Goal: Information Seeking & Learning: Learn about a topic

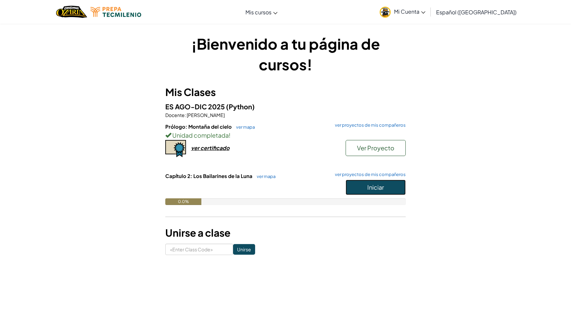
click at [354, 190] on button "Iniciar" at bounding box center [375, 187] width 60 height 15
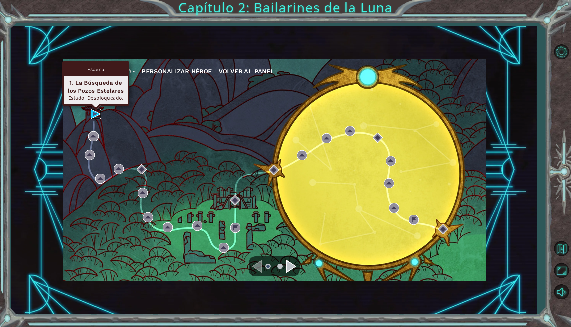
click at [97, 113] on img at bounding box center [96, 114] width 10 height 10
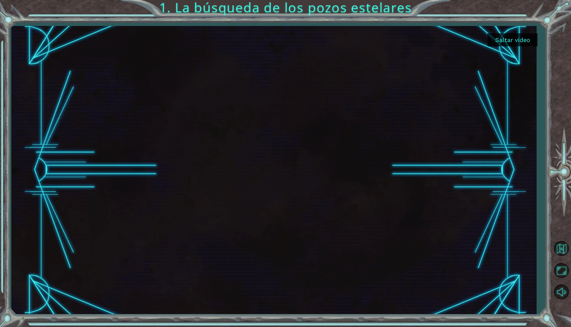
click at [511, 43] on button "Saltar video" at bounding box center [512, 39] width 50 height 13
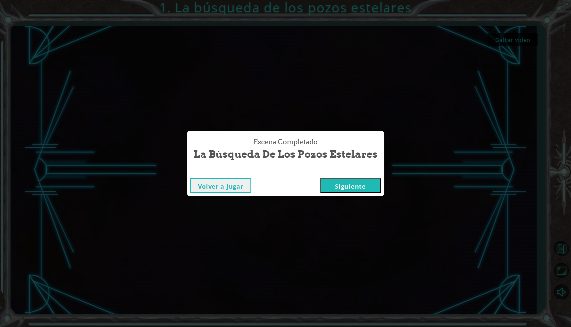
click at [360, 186] on button "Siguiente" at bounding box center [350, 185] width 61 height 15
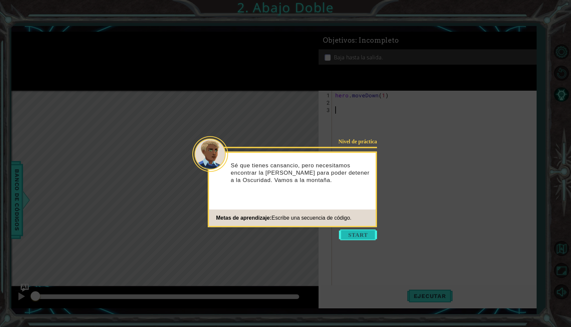
click at [357, 234] on button "Start" at bounding box center [358, 235] width 38 height 11
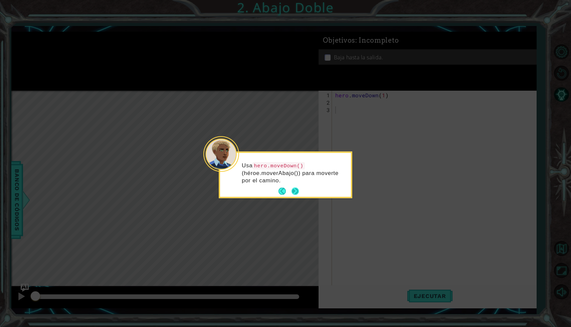
click at [297, 192] on button "Next" at bounding box center [295, 191] width 12 height 12
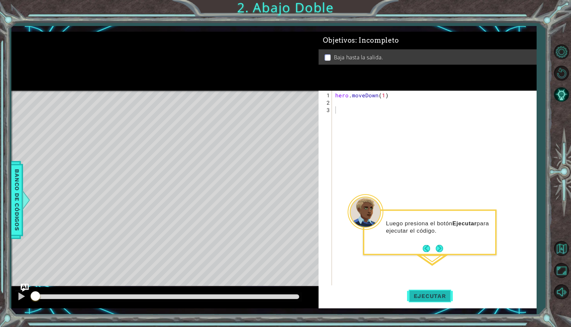
click at [429, 297] on span "Ejecutar" at bounding box center [430, 296] width 46 height 7
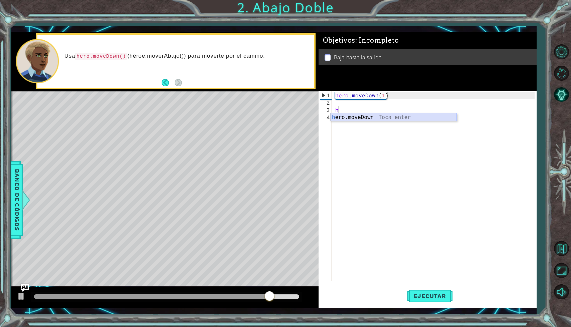
click at [368, 116] on div "h ero.moveDown Toca enter" at bounding box center [393, 125] width 126 height 24
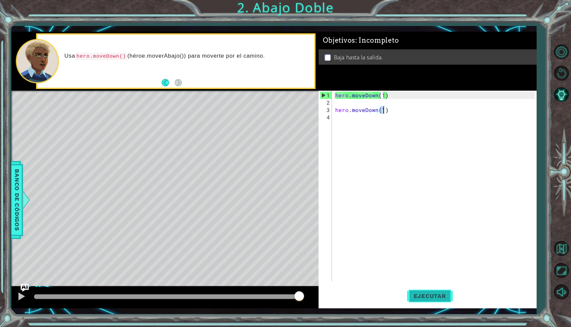
type textarea "hero.moveDown(1)"
click at [418, 297] on span "Ejecutar" at bounding box center [430, 296] width 46 height 7
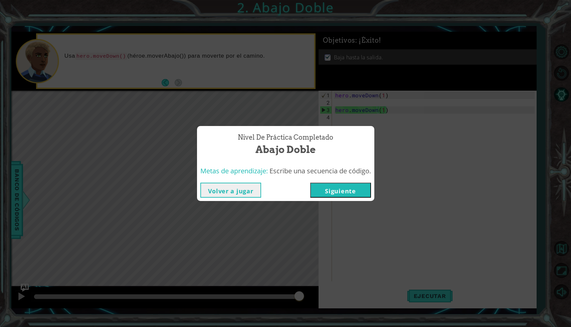
click at [338, 186] on button "Siguiente" at bounding box center [340, 190] width 61 height 15
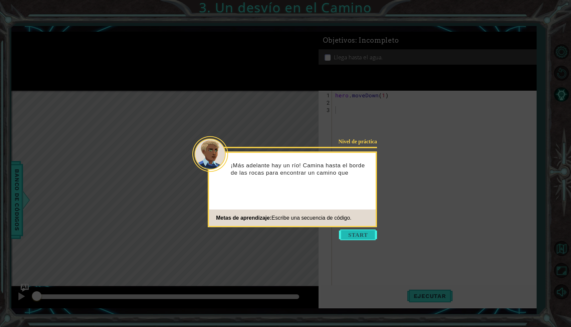
click at [361, 234] on button "Start" at bounding box center [358, 235] width 38 height 11
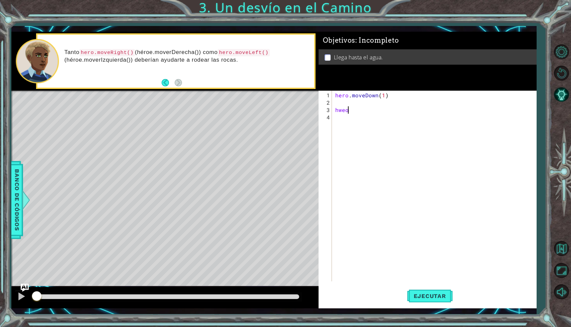
scroll to position [0, 0]
type textarea "hw"
click at [368, 121] on div "hero . moveDown ( 1 ) hw" at bounding box center [436, 195] width 204 height 206
click at [363, 111] on div "hero . moveDown ( 1 ) hw" at bounding box center [436, 195] width 204 height 206
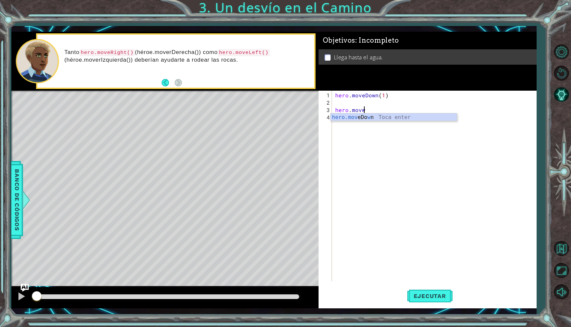
scroll to position [0, 1]
click at [365, 126] on div "hero.mov eDown Toca enter hero.mov eLeft Toca enter hero.mov eRight Toca enter" at bounding box center [393, 133] width 126 height 40
type textarea "hero.moveLeft(1)"
click at [358, 108] on div "hero . moveDown ( 1 ) hero . moveLeft ( 1 )" at bounding box center [436, 195] width 204 height 206
click at [336, 112] on div "hero . moveDown ( 1 ) hero . moveLeft ( 1 )" at bounding box center [436, 195] width 204 height 206
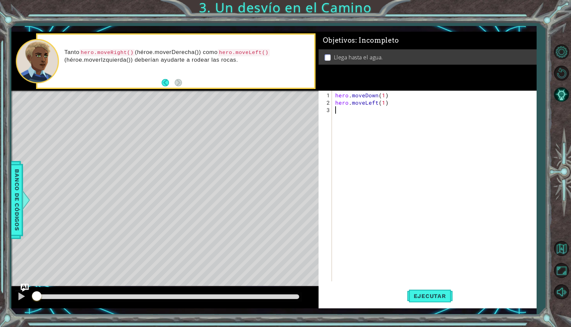
click at [346, 110] on div "hero . moveDown ( 1 ) hero . moveLeft ( 1 )" at bounding box center [436, 195] width 204 height 206
click at [350, 118] on div "hero .moveDown Toca enter hero .moveLeft Toca enter hero .moveRight Toca enter" at bounding box center [393, 133] width 126 height 40
type textarea "hero.moveDown(1)"
click at [431, 301] on button "Ejecutar" at bounding box center [430, 297] width 46 height 22
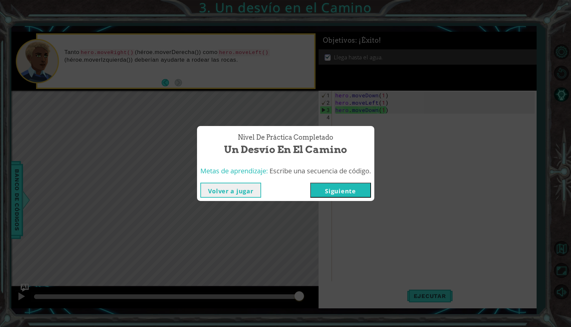
click at [335, 189] on button "Siguiente" at bounding box center [340, 190] width 61 height 15
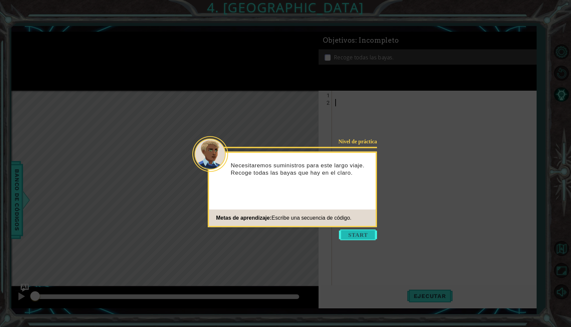
click at [358, 232] on button "Start" at bounding box center [358, 235] width 38 height 11
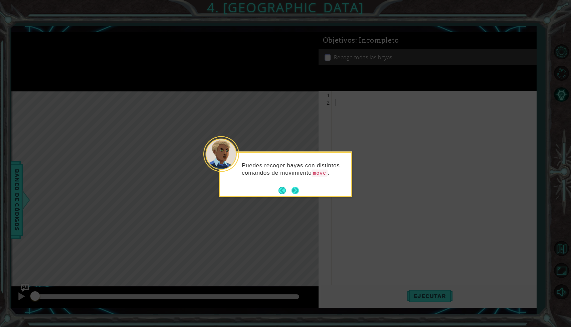
click at [296, 189] on button "Next" at bounding box center [295, 191] width 12 height 12
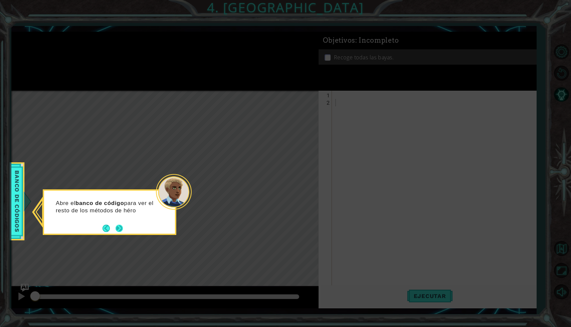
click at [119, 226] on button "Next" at bounding box center [119, 229] width 12 height 12
click at [119, 226] on button "Next" at bounding box center [119, 228] width 12 height 12
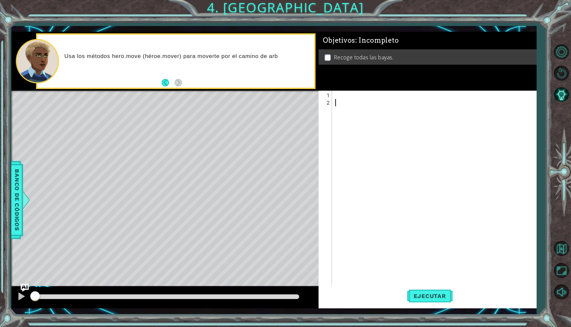
click at [353, 101] on div at bounding box center [436, 202] width 204 height 220
click at [351, 95] on div at bounding box center [436, 202] width 204 height 220
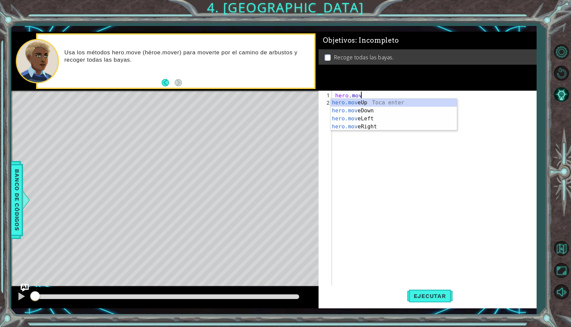
scroll to position [0, 1]
click at [343, 119] on div "hero.move Up Toca enter hero.move Down Toca enter hero.move Left Toca enter her…" at bounding box center [393, 123] width 126 height 48
type textarea "hero.moveLeft(1)"
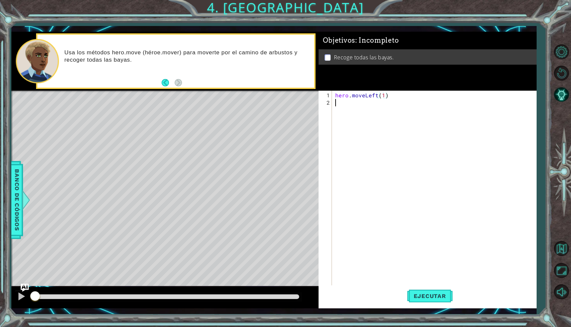
click at [366, 103] on div "hero . moveLeft ( 1 )" at bounding box center [436, 202] width 204 height 220
click at [383, 96] on div "hero . moveLeft ( 1 )" at bounding box center [436, 202] width 204 height 220
type textarea "hero.moveLeft(2)"
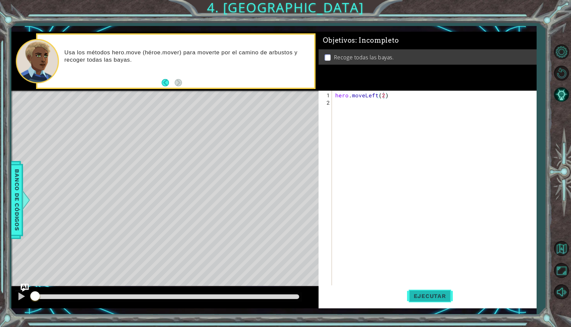
click at [425, 289] on button "Ejecutar" at bounding box center [430, 297] width 46 height 22
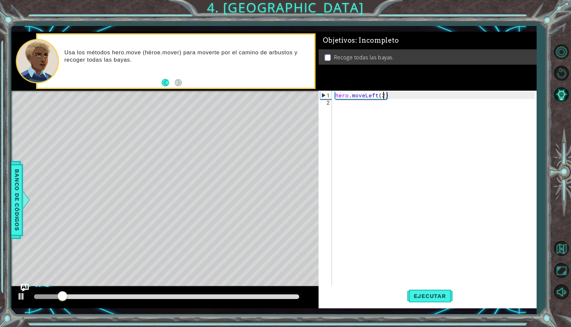
click at [339, 106] on div "hero . moveLeft ( 2 )" at bounding box center [436, 202] width 204 height 220
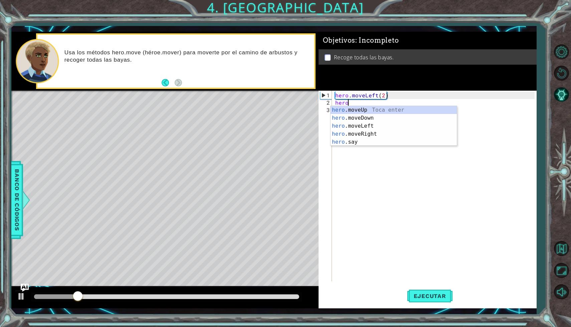
scroll to position [0, 0]
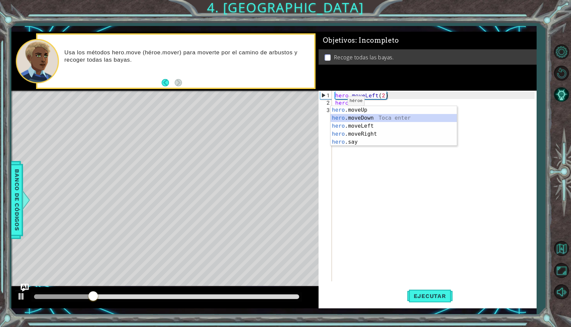
click at [340, 116] on div "hero .moveUp Toca enter hero .moveDown Toca enter hero .moveLeft Toca enter her…" at bounding box center [393, 134] width 126 height 56
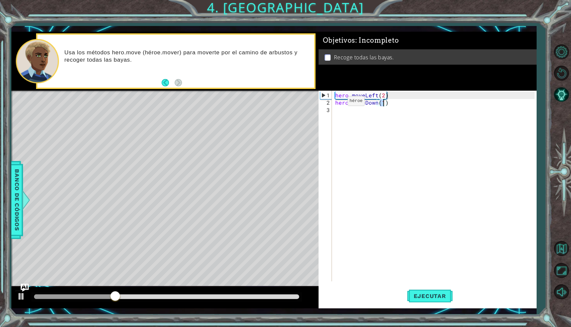
type textarea "hero.moveDown(2)"
click at [340, 111] on div "hero . moveLeft ( 2 ) hero . moveDown ( 2 )" at bounding box center [436, 195] width 204 height 206
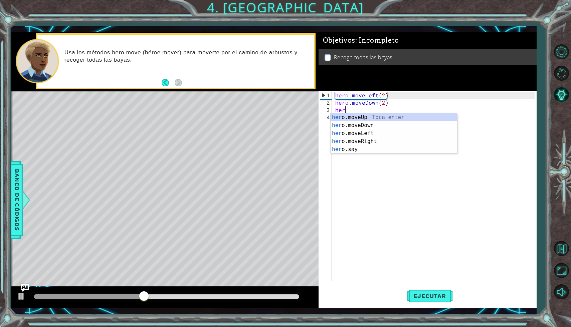
scroll to position [0, 0]
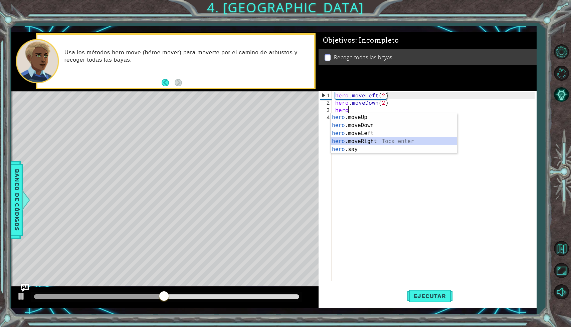
click at [362, 143] on div "hero .moveUp Toca enter hero .moveDown Toca enter hero .moveLeft Toca enter her…" at bounding box center [393, 141] width 126 height 56
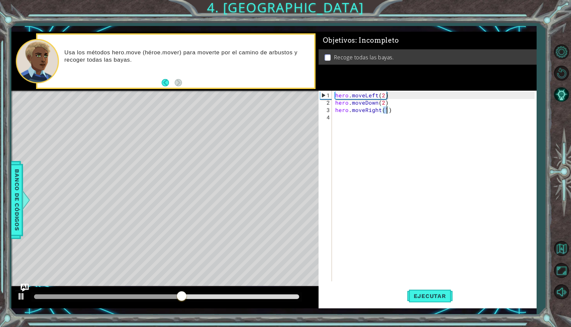
type textarea "hero.moveRight(3)"
click at [360, 128] on div "hero . moveLeft ( 2 ) hero . moveDown ( 2 ) hero . moveRight ( 3 )" at bounding box center [436, 195] width 204 height 206
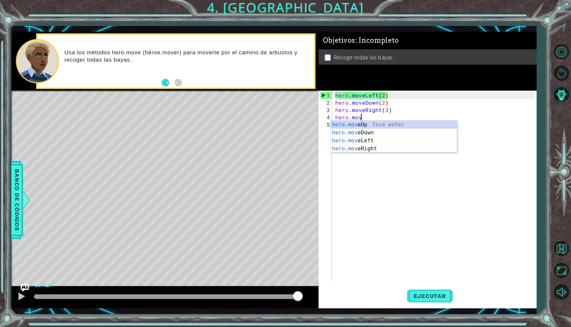
scroll to position [0, 1]
click at [368, 126] on div "hero.move Up Toca enter hero.move Down Toca enter hero.move Left Toca enter her…" at bounding box center [393, 145] width 126 height 48
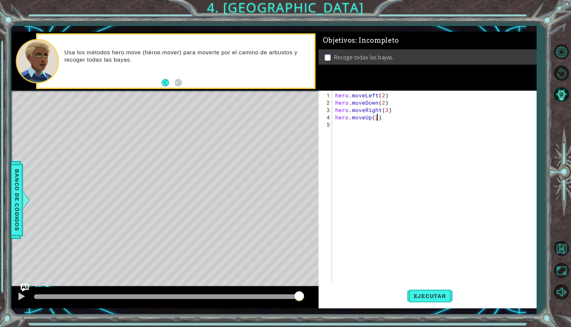
scroll to position [0, 2]
type textarea "hero.moveUp(2)"
click at [427, 298] on span "Ejecutar" at bounding box center [430, 296] width 46 height 7
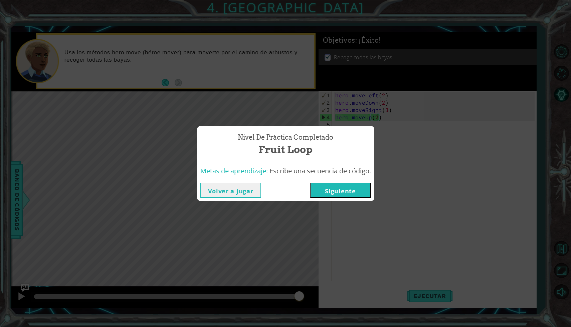
click at [349, 193] on button "Siguiente" at bounding box center [340, 190] width 61 height 15
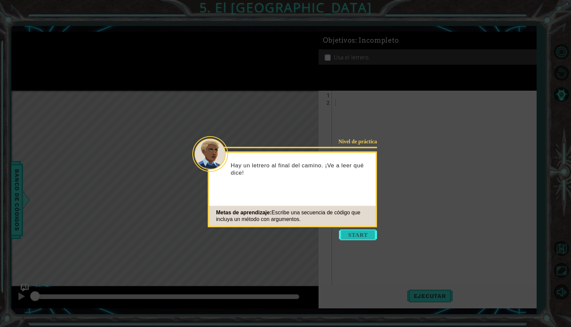
click at [360, 235] on button "Start" at bounding box center [358, 235] width 38 height 11
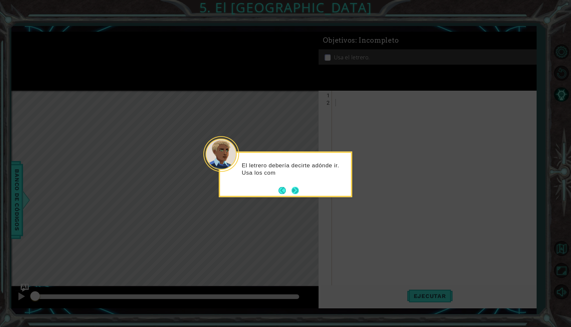
click at [295, 192] on button "Next" at bounding box center [295, 190] width 9 height 9
click at [295, 192] on button "Next" at bounding box center [295, 191] width 10 height 10
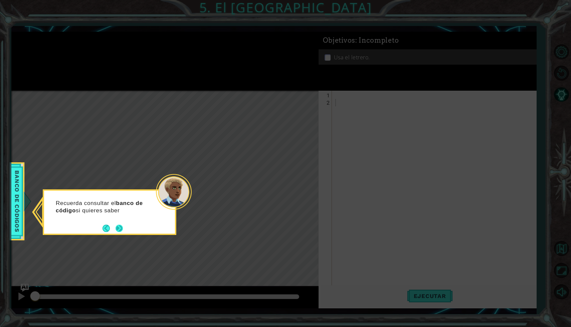
click at [120, 225] on button "Next" at bounding box center [119, 229] width 10 height 10
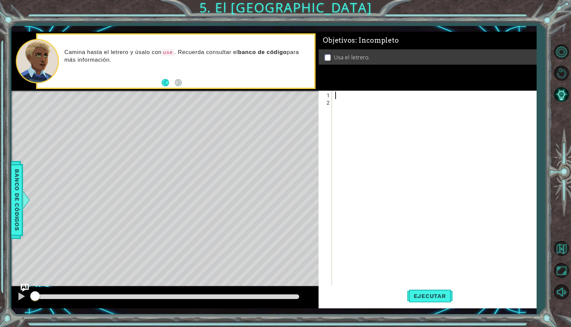
click at [371, 96] on div at bounding box center [436, 202] width 204 height 220
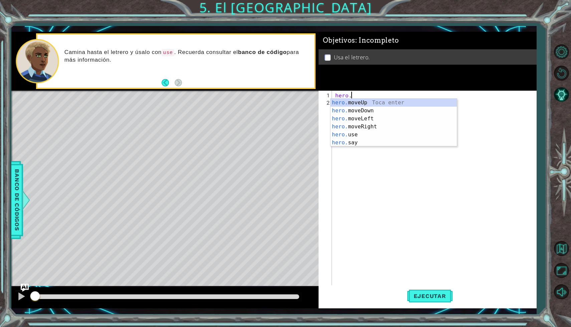
scroll to position [0, 1]
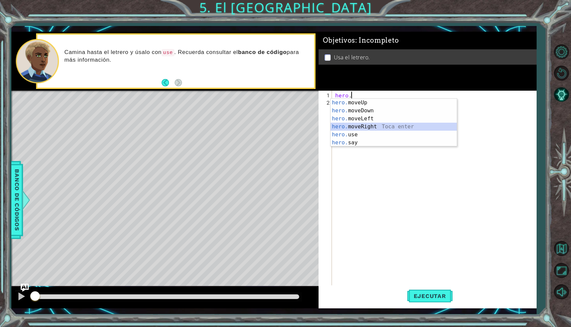
click at [376, 127] on div "hero. moveUp Toca enter hero. moveDown Toca enter hero. moveLeft Toca enter her…" at bounding box center [393, 131] width 126 height 64
type textarea "hero.moveRight(1)"
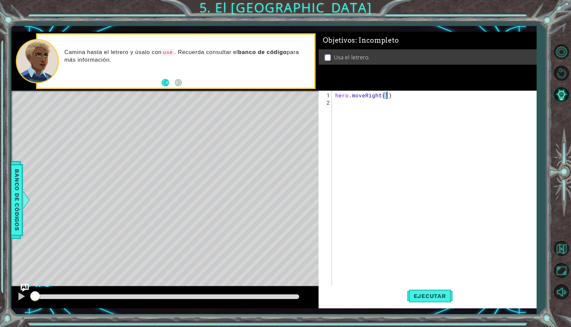
click at [371, 105] on div "hero . moveRight ( 1 )" at bounding box center [436, 202] width 204 height 220
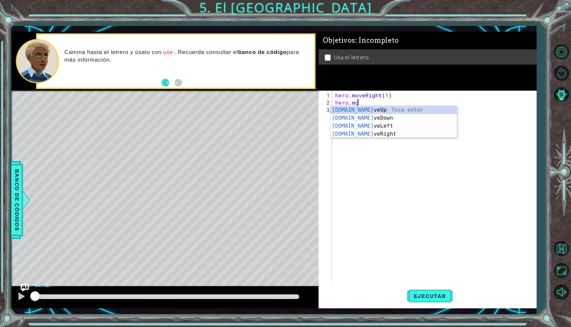
scroll to position [0, 1]
click at [357, 109] on div "[DOMAIN_NAME] veUp Toca enter [DOMAIN_NAME] veDown Toca enter [DOMAIN_NAME] veL…" at bounding box center [393, 130] width 126 height 48
type textarea "hero.moveUp(1)"
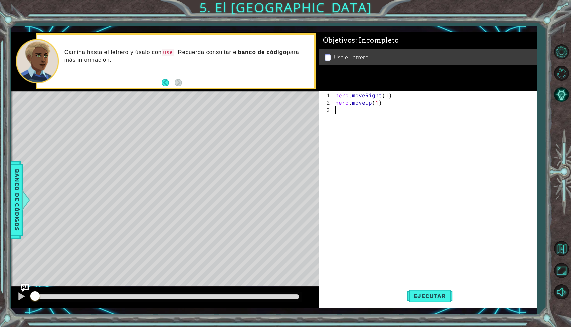
click at [357, 109] on div "hero . moveRight ( 1 ) hero . moveUp ( 1 )" at bounding box center [436, 195] width 204 height 206
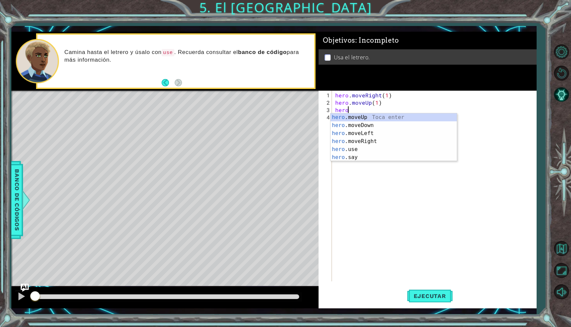
scroll to position [0, 1]
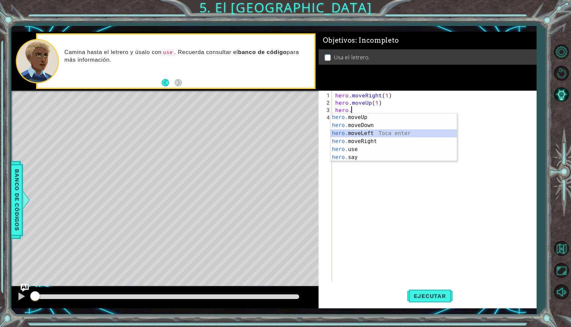
click at [366, 131] on div "hero. moveUp Toca enter hero. moveDown Toca enter hero. moveLeft Toca enter her…" at bounding box center [393, 145] width 126 height 64
type textarea "hero.moveLeft(1)"
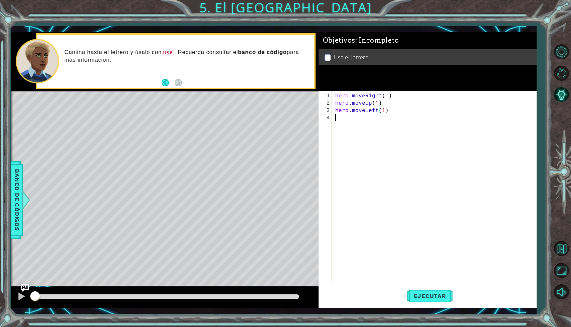
click at [360, 119] on div "hero . moveRight ( 1 ) hero . moveUp ( 1 ) hero . moveLeft ( 1 )" at bounding box center [436, 195] width 204 height 206
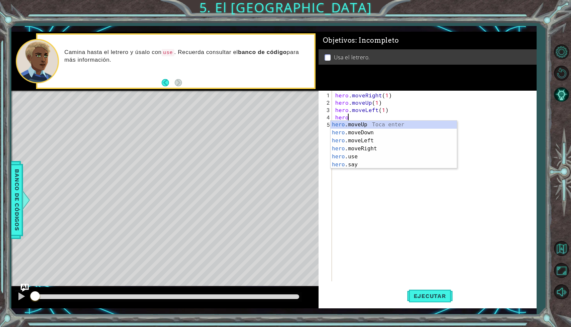
scroll to position [0, 0]
click at [368, 123] on div "hero .moveUp Toca enter hero .moveDown Toca enter hero .moveLeft Toca enter her…" at bounding box center [393, 153] width 126 height 64
type textarea "hero.moveUp(1)"
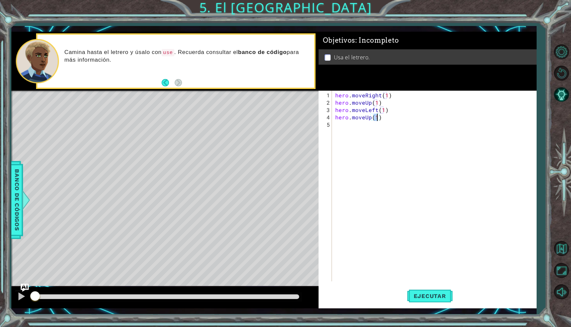
click at [367, 132] on div "hero . moveRight ( 1 ) hero . moveUp ( 1 ) hero . moveLeft ( 1 ) hero . moveUp …" at bounding box center [436, 195] width 204 height 206
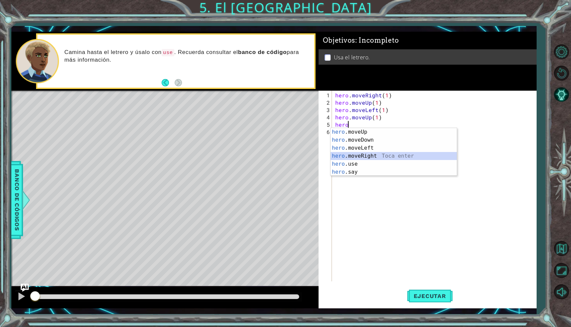
click at [378, 155] on div "hero .moveUp Toca enter hero .moveDown Toca enter hero .moveLeft Toca enter her…" at bounding box center [393, 160] width 126 height 64
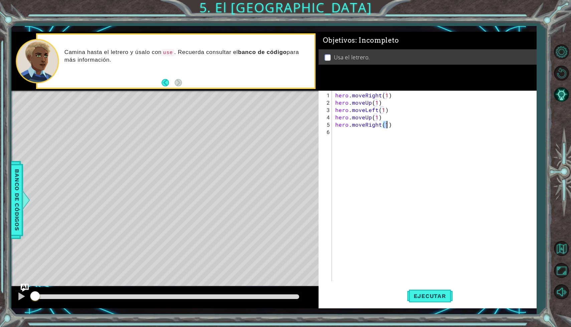
type textarea "hero.moveRight(3)"
click at [370, 135] on div "hero . moveRight ( 1 ) hero . moveUp ( 1 ) hero . moveLeft ( 1 ) hero . moveUp …" at bounding box center [436, 195] width 204 height 206
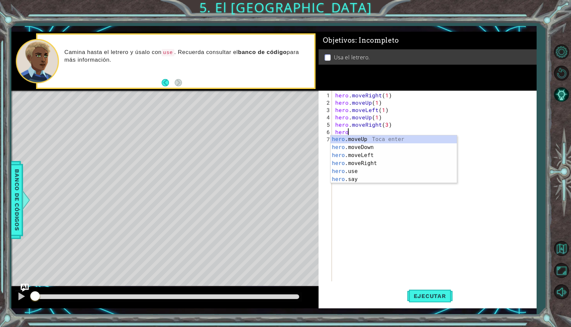
scroll to position [0, 0]
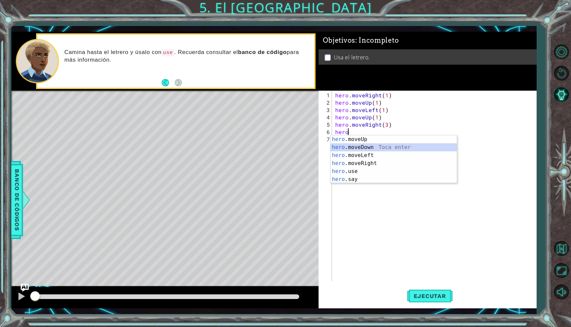
click at [364, 150] on div "hero .moveUp Toca enter hero .moveDown Toca enter hero .moveLeft Toca enter her…" at bounding box center [393, 167] width 126 height 64
type textarea "hero.moveDown(1)"
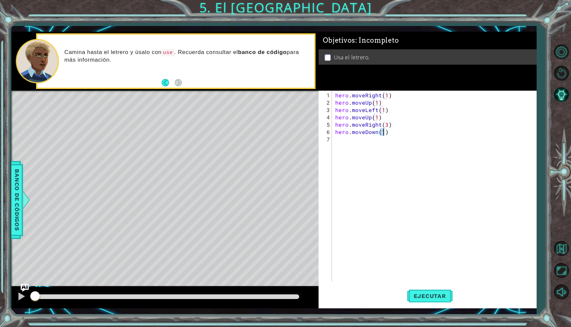
click at [355, 138] on div "hero . moveRight ( 1 ) hero . moveUp ( 1 ) hero . moveLeft ( 1 ) hero . moveUp …" at bounding box center [436, 195] width 204 height 206
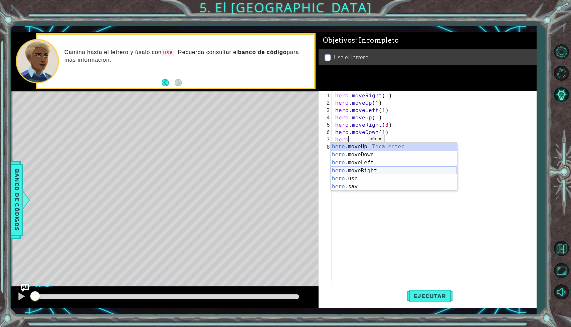
click at [359, 172] on div "hero .moveUp Toca enter hero .moveDown Toca enter hero .moveLeft Toca enter her…" at bounding box center [393, 175] width 126 height 64
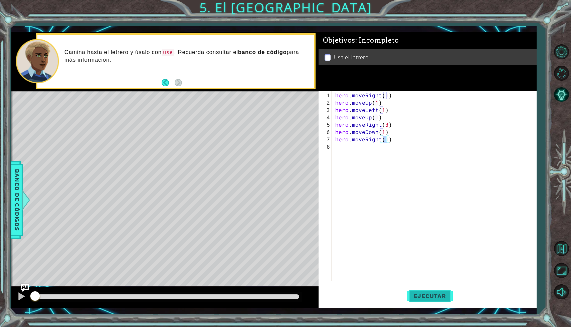
click at [433, 295] on span "Ejecutar" at bounding box center [430, 296] width 46 height 7
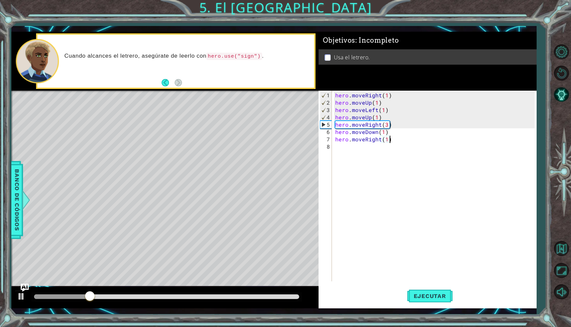
click at [398, 138] on div "hero . moveRight ( 1 ) hero . moveUp ( 1 ) hero . moveLeft ( 1 ) hero . moveUp …" at bounding box center [436, 195] width 204 height 206
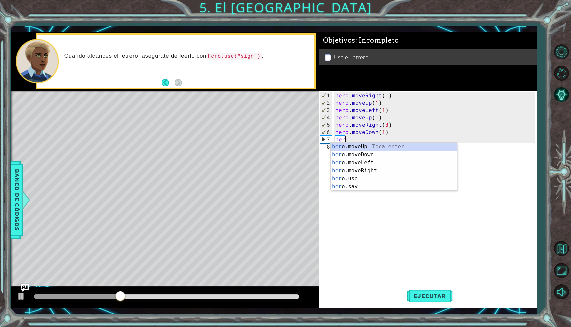
scroll to position [0, 0]
type textarea "h"
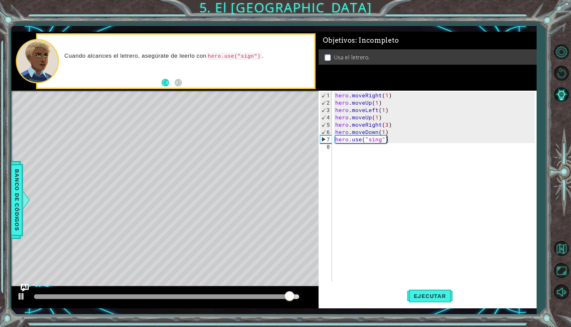
scroll to position [0, 3]
type textarea "hero.use("sing")"
click at [423, 302] on button "Ejecutar" at bounding box center [430, 297] width 46 height 22
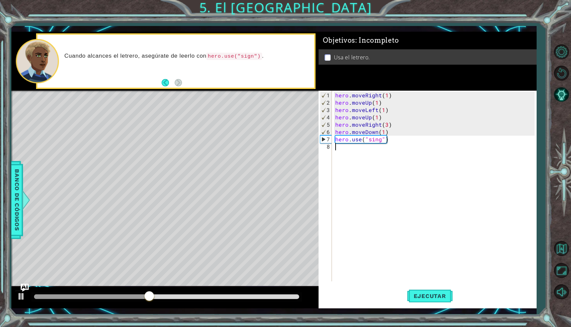
click at [365, 149] on div "hero . moveRight ( 1 ) hero . moveUp ( 1 ) hero . moveLeft ( 1 ) hero . moveUp …" at bounding box center [436, 195] width 204 height 206
click at [166, 82] on button "Back" at bounding box center [168, 82] width 13 height 7
click at [133, 298] on div at bounding box center [83, 297] width 99 height 5
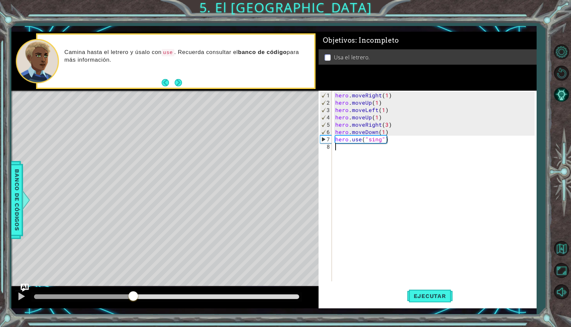
click at [97, 299] on div at bounding box center [83, 297] width 99 height 5
click at [388, 128] on div "hero . moveRight ( 1 ) hero . moveUp ( 1 ) hero . moveLeft ( 1 ) hero . moveUp …" at bounding box center [436, 195] width 204 height 206
click at [387, 126] on div "hero . moveRight ( 1 ) hero . moveUp ( 1 ) hero . moveLeft ( 1 ) hero . moveUp …" at bounding box center [436, 195] width 204 height 206
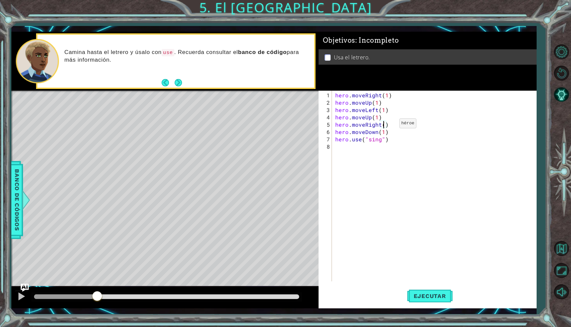
scroll to position [0, 3]
type textarea "hero.moveRight(2)"
click at [425, 295] on span "Ejecutar" at bounding box center [430, 296] width 46 height 7
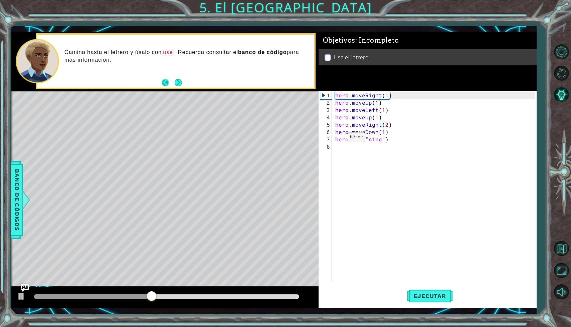
click at [162, 81] on button "Back" at bounding box center [168, 82] width 13 height 7
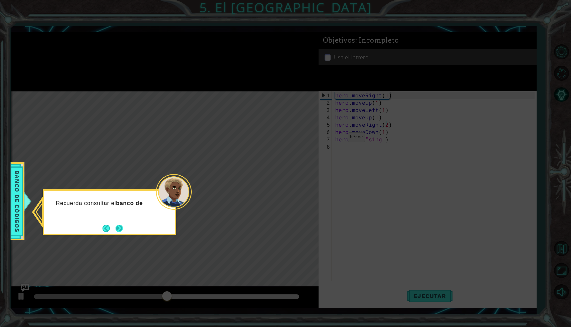
click at [122, 223] on button "Next" at bounding box center [119, 228] width 11 height 11
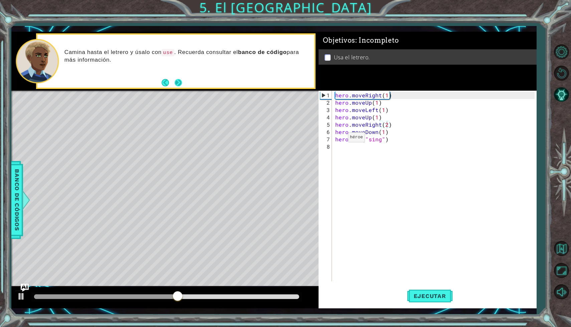
click at [179, 84] on button "Next" at bounding box center [178, 83] width 12 height 12
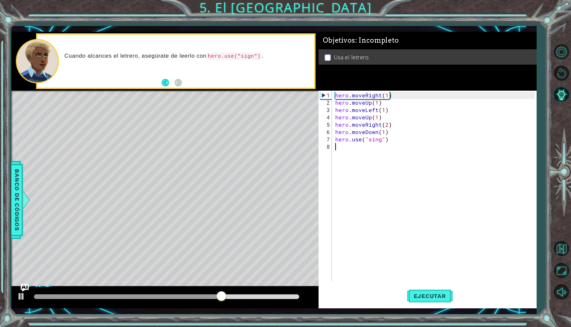
click at [382, 145] on div "hero . moveRight ( 1 ) hero . moveUp ( 1 ) hero . moveLeft ( 1 ) hero . moveUp …" at bounding box center [436, 195] width 204 height 206
click at [379, 140] on div "hero . moveRight ( 1 ) hero . moveUp ( 1 ) hero . moveLeft ( 1 ) hero . moveUp …" at bounding box center [436, 195] width 204 height 206
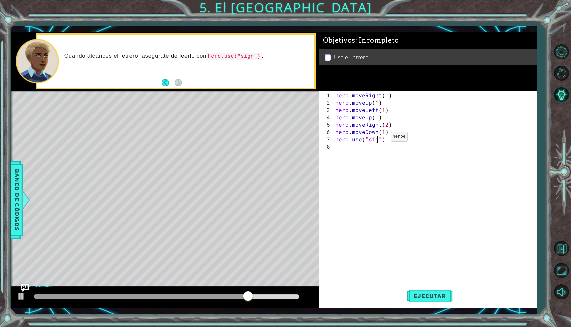
scroll to position [0, 3]
type textarea "hero.use("sign")"
click at [422, 295] on span "Ejecutar" at bounding box center [430, 296] width 46 height 7
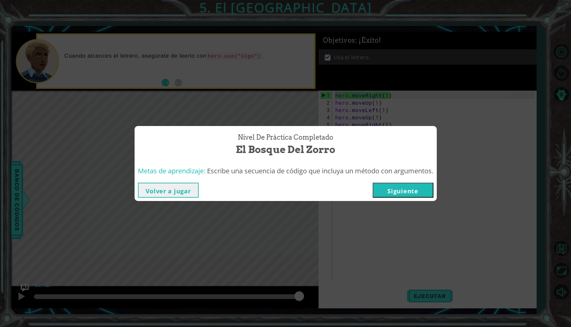
click at [398, 194] on button "Siguiente" at bounding box center [402, 190] width 61 height 15
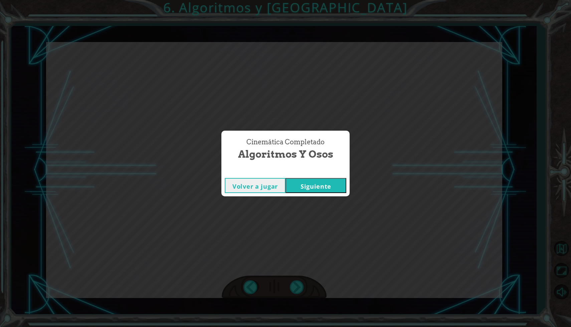
click at [322, 190] on button "Siguiente" at bounding box center [315, 185] width 61 height 15
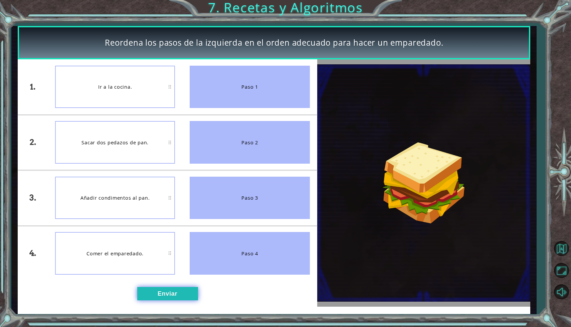
click at [174, 300] on button "Enviar" at bounding box center [167, 293] width 61 height 13
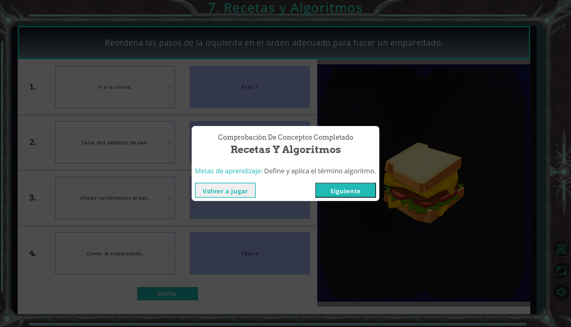
click at [332, 192] on button "Siguiente" at bounding box center [345, 190] width 61 height 15
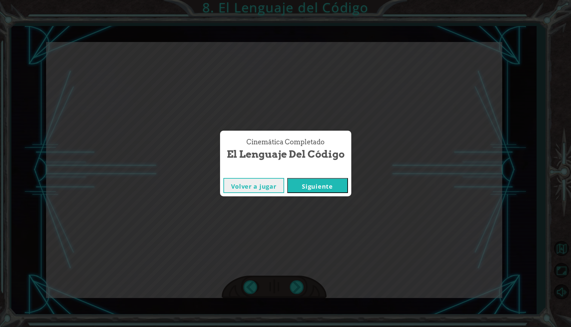
click at [314, 188] on button "Siguiente" at bounding box center [317, 185] width 61 height 15
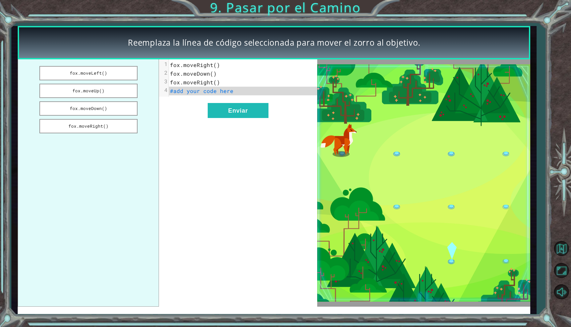
click at [216, 67] on span "fox.moveRight()" at bounding box center [195, 64] width 50 height 7
drag, startPoint x: 130, startPoint y: 72, endPoint x: 134, endPoint y: 72, distance: 3.7
click at [134, 72] on button "fox.moveLeft()" at bounding box center [88, 73] width 98 height 14
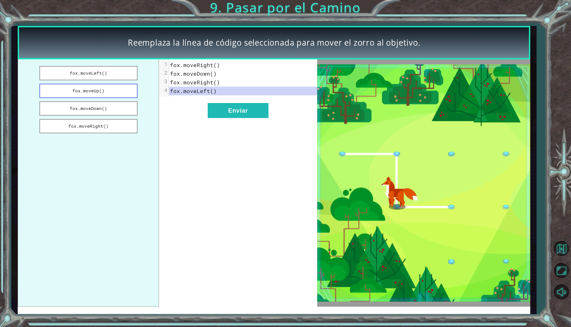
click at [129, 90] on button "fox.moveUp()" at bounding box center [88, 91] width 98 height 14
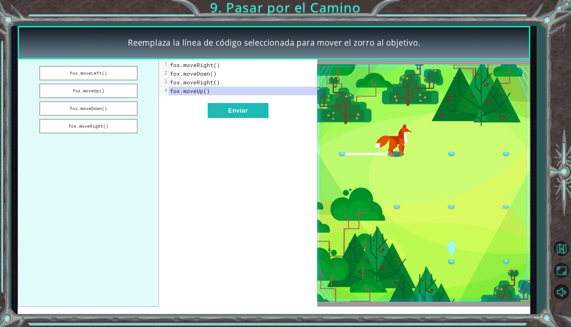
click at [217, 89] on pre "fox.moveUp()" at bounding box center [243, 91] width 148 height 9
click at [215, 76] on pre "fox.moveDown()" at bounding box center [243, 73] width 148 height 9
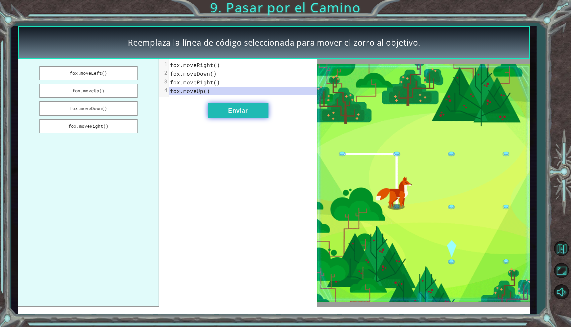
click at [227, 112] on button "Enviar" at bounding box center [238, 110] width 61 height 15
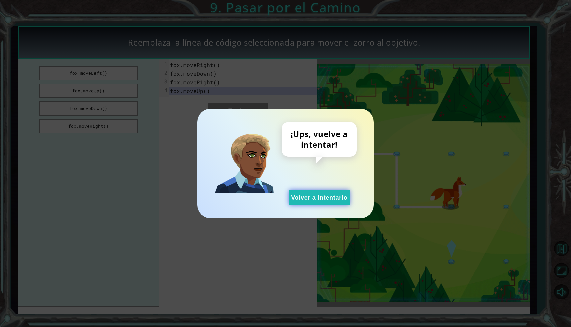
click at [314, 201] on button "Volver a intentarlo" at bounding box center [319, 197] width 61 height 15
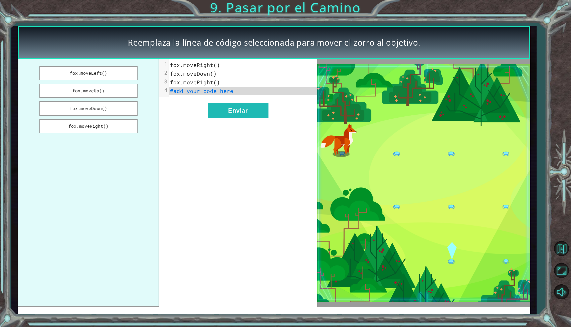
click at [261, 86] on pre "fox.moveRight()" at bounding box center [243, 82] width 148 height 9
click at [261, 88] on pre "#add your code here" at bounding box center [243, 91] width 148 height 9
click at [255, 89] on pre "#add your code here" at bounding box center [243, 91] width 148 height 9
click at [97, 127] on button "fox.moveRight()" at bounding box center [88, 126] width 98 height 14
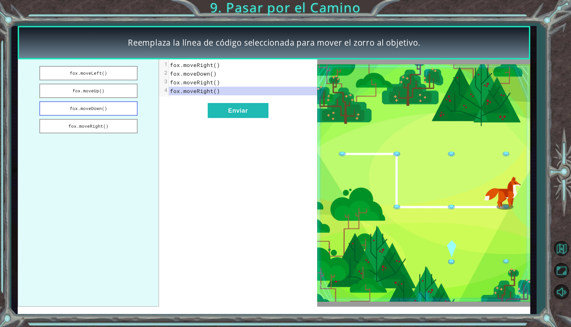
click at [117, 109] on button "fox.moveDown()" at bounding box center [88, 108] width 98 height 14
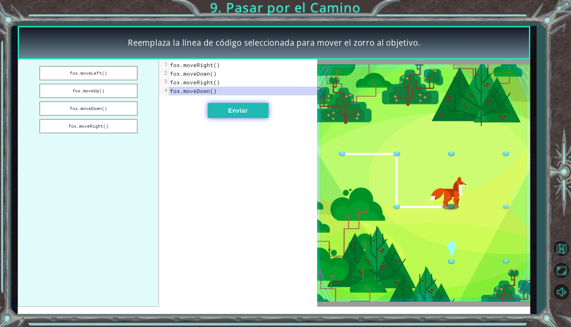
click at [249, 111] on button "Enviar" at bounding box center [238, 110] width 61 height 15
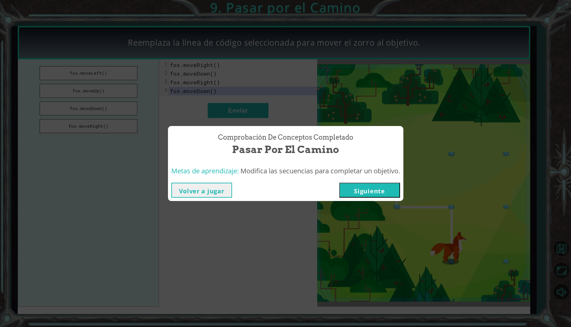
click at [365, 188] on button "Siguiente" at bounding box center [369, 190] width 61 height 15
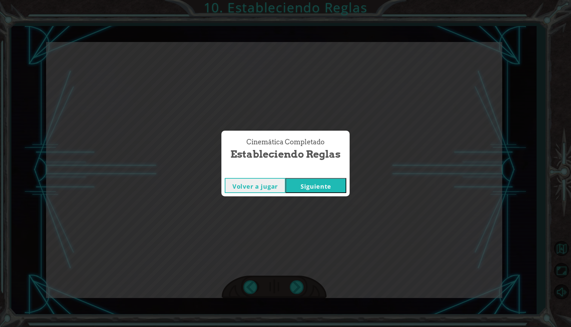
click at [331, 182] on button "Siguiente" at bounding box center [315, 185] width 61 height 15
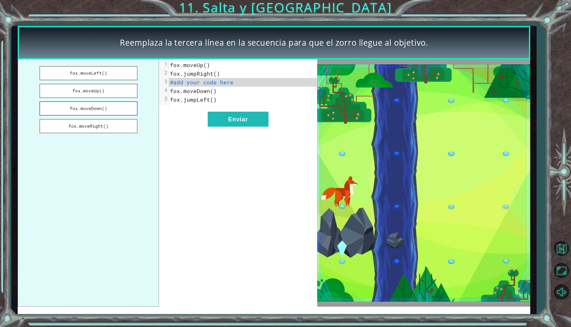
click at [123, 109] on button "fox.moveDown()" at bounding box center [88, 108] width 98 height 14
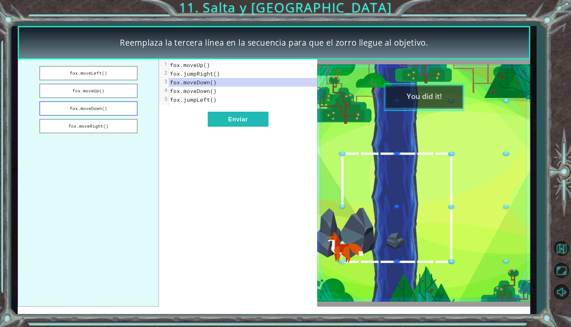
click at [122, 112] on button "fox.moveDown()" at bounding box center [88, 108] width 98 height 14
click at [108, 127] on button "fox.moveRight()" at bounding box center [88, 126] width 98 height 14
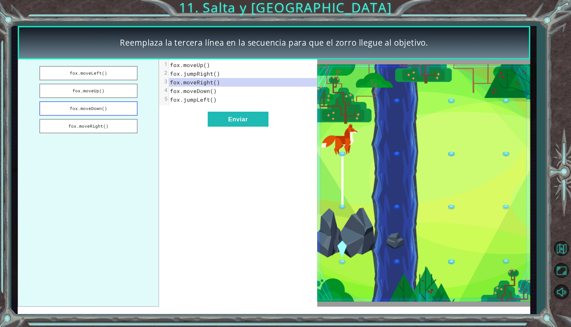
click at [115, 106] on button "fox.moveDown()" at bounding box center [88, 108] width 98 height 14
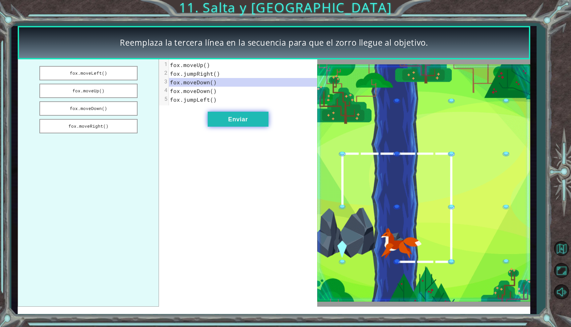
click at [218, 119] on button "Enviar" at bounding box center [238, 119] width 61 height 15
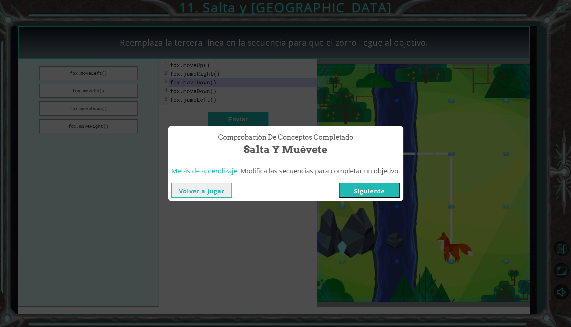
click at [346, 190] on button "Siguiente" at bounding box center [369, 190] width 61 height 15
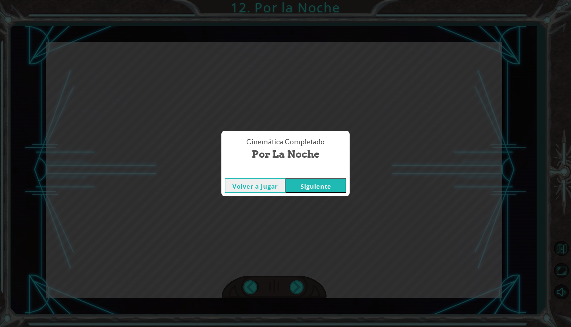
click at [314, 189] on button "Siguiente" at bounding box center [315, 185] width 61 height 15
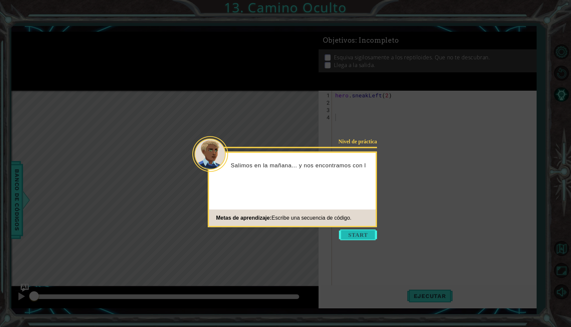
click at [352, 232] on button "Start" at bounding box center [358, 235] width 38 height 11
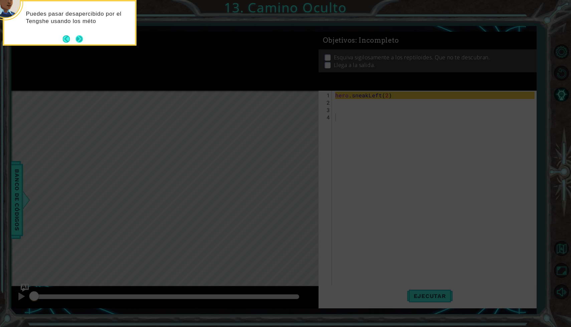
click at [80, 38] on button "Next" at bounding box center [79, 39] width 12 height 12
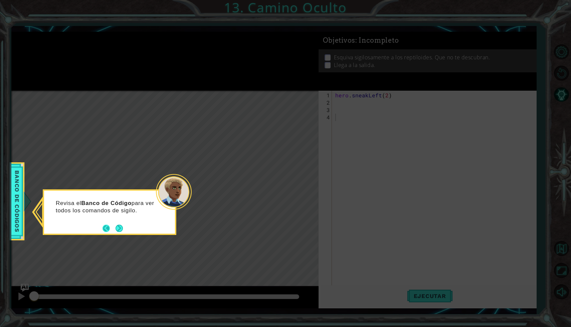
click at [111, 230] on button "Back" at bounding box center [108, 228] width 13 height 7
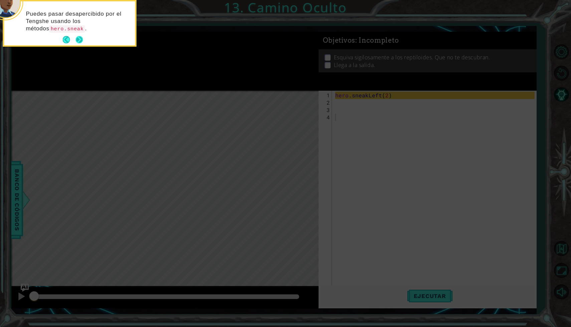
click at [81, 42] on button "Next" at bounding box center [79, 40] width 8 height 8
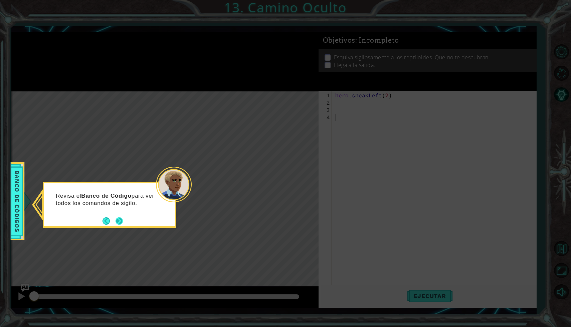
click at [122, 223] on button "Next" at bounding box center [119, 221] width 8 height 8
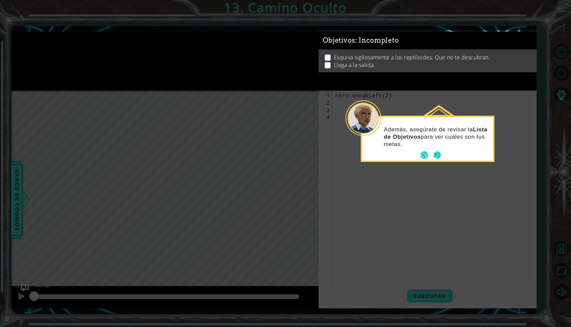
click at [440, 152] on button "Next" at bounding box center [436, 155] width 11 height 11
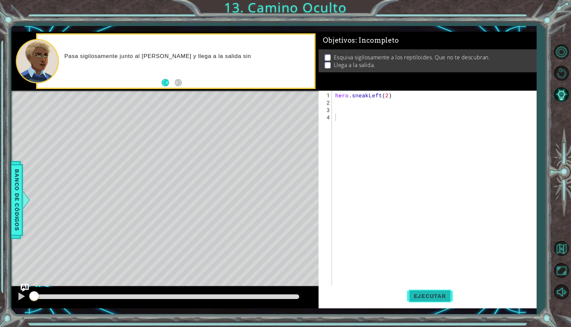
click at [439, 296] on span "Ejecutar" at bounding box center [430, 296] width 46 height 7
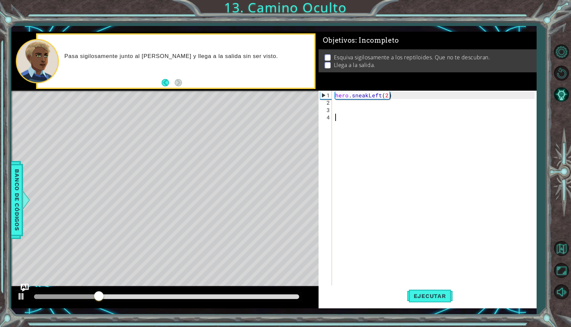
click at [351, 102] on div "hero . sneakLeft ( 2 )" at bounding box center [436, 202] width 204 height 220
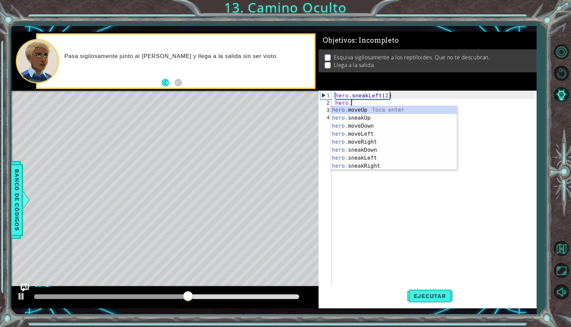
scroll to position [0, 1]
click at [369, 117] on div "hero. moveUp Toca enter hero. sneakUp Toca enter hero. moveDown Toca enter hero…" at bounding box center [393, 146] width 126 height 80
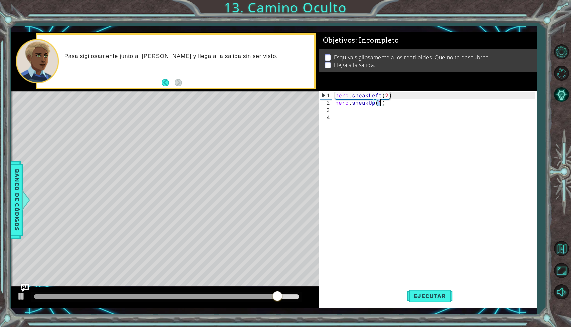
type textarea "hero.sneakUp(2)"
click at [354, 112] on div "hero . sneakLeft ( 2 ) hero . sneakUp ( 2 )" at bounding box center [436, 202] width 204 height 220
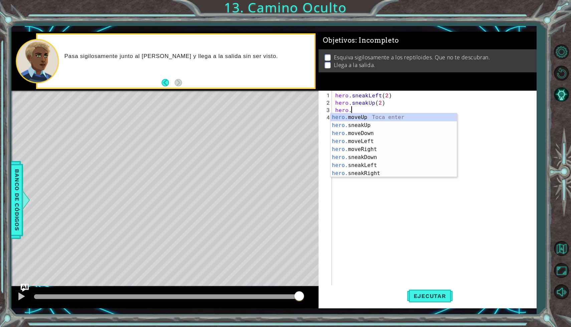
scroll to position [0, 1]
click at [359, 148] on div "hero. moveUp Toca enter hero. sneakUp Toca enter hero. moveDown Toca enter hero…" at bounding box center [393, 153] width 126 height 80
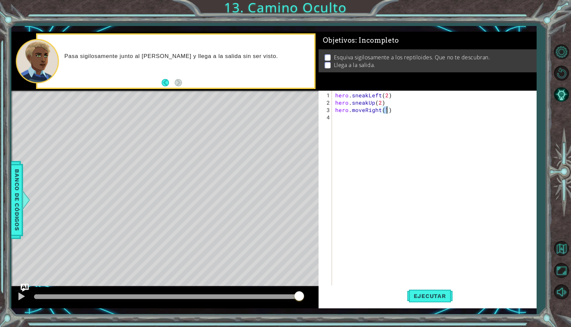
scroll to position [0, 3]
click at [425, 310] on div "1 ההההההההההההההההההההההההההההההההההההההההההההההההההההההההההההההההההההההההההההה…" at bounding box center [273, 170] width 525 height 288
click at [427, 303] on button "Ejecutar" at bounding box center [430, 297] width 46 height 22
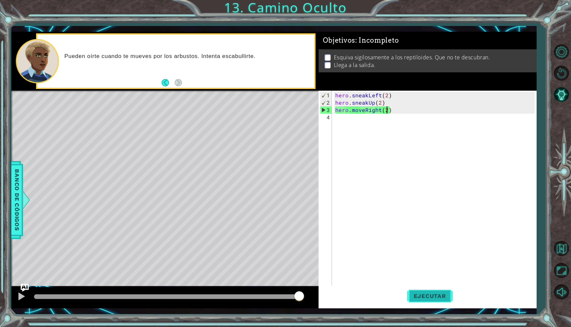
click at [440, 294] on span "Ejecutar" at bounding box center [430, 296] width 46 height 7
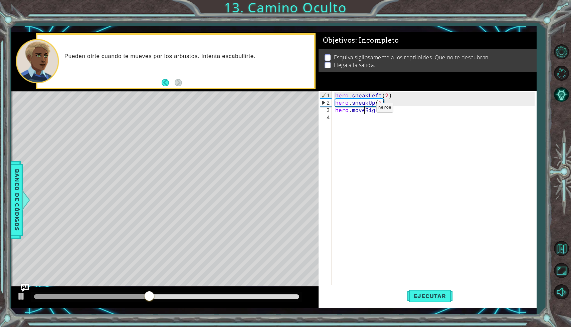
click at [365, 110] on div "hero . sneakLeft ( 2 ) hero . sneakUp ( 2 ) hero . moveRight ( 2 )" at bounding box center [436, 202] width 204 height 220
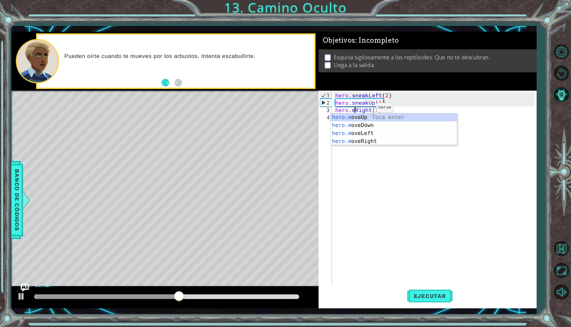
scroll to position [0, 2]
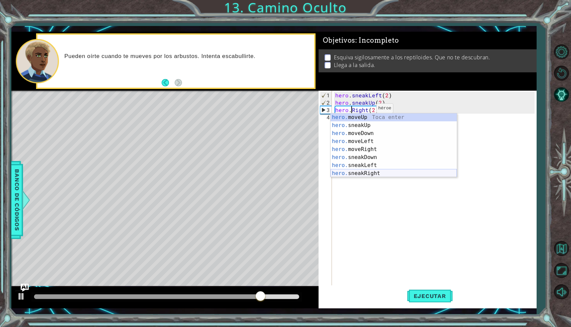
click at [354, 174] on div "hero. moveUp Toca enter hero. sneakUp Toca enter hero. moveDown Toca enter hero…" at bounding box center [393, 153] width 126 height 80
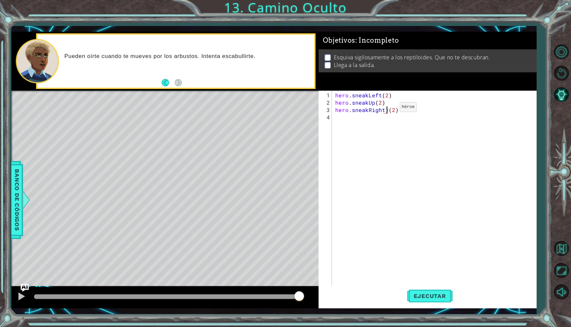
click at [388, 110] on div "hero . sneakLeft ( 2 ) hero . sneakUp ( 2 ) hero . sneakRight ) ( 2 )" at bounding box center [436, 202] width 204 height 220
type textarea "hero.sneakRight(2)"
click at [419, 297] on span "Ejecutar" at bounding box center [430, 296] width 46 height 7
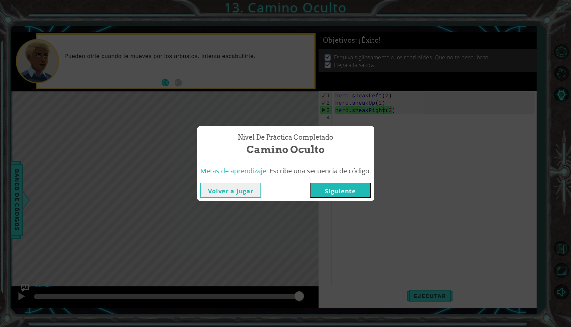
click at [346, 194] on button "Siguiente" at bounding box center [340, 190] width 61 height 15
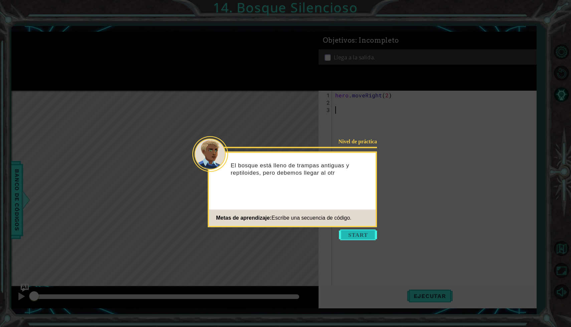
click at [356, 230] on button "Start" at bounding box center [358, 235] width 38 height 11
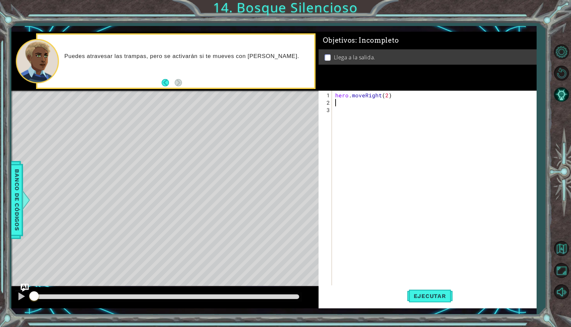
type textarea "hero.moveRight(2)"
click at [340, 102] on div "hero . moveRight ( 2 )" at bounding box center [436, 202] width 204 height 220
click at [424, 301] on button "Ejecutar" at bounding box center [430, 297] width 46 height 22
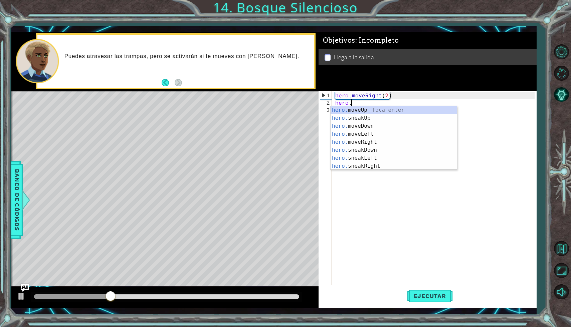
scroll to position [0, 1]
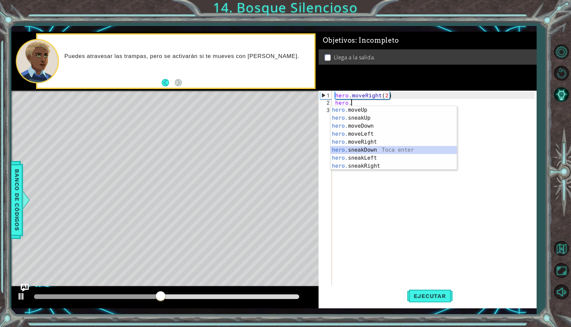
click at [362, 152] on div "hero. moveUp Toca enter hero. sneakUp Toca enter hero. moveDown Toca enter hero…" at bounding box center [393, 146] width 126 height 80
type textarea "hero.sneakDown(1)"
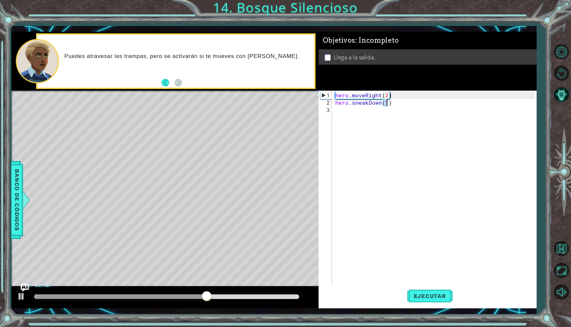
click at [350, 116] on div "hero . moveRight ( 2 ) hero . sneakDown ( 1 )" at bounding box center [436, 202] width 204 height 220
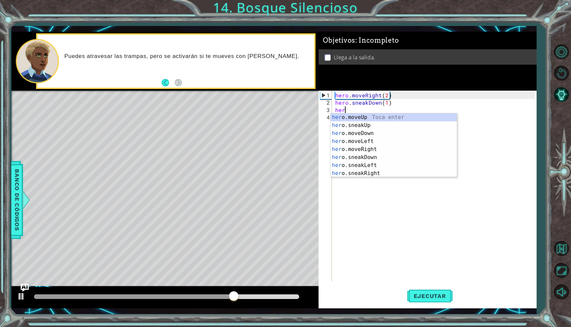
scroll to position [0, 0]
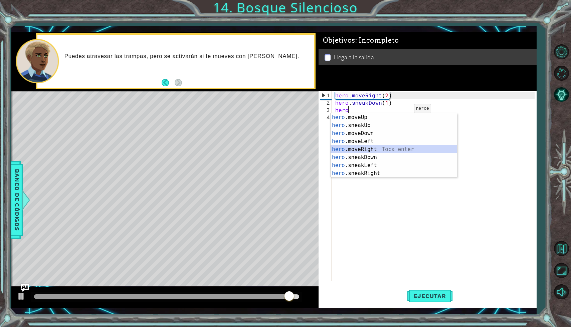
click at [357, 151] on div "hero .moveUp Toca enter hero .sneakUp Toca enter hero .moveDown Toca enter hero…" at bounding box center [393, 153] width 126 height 80
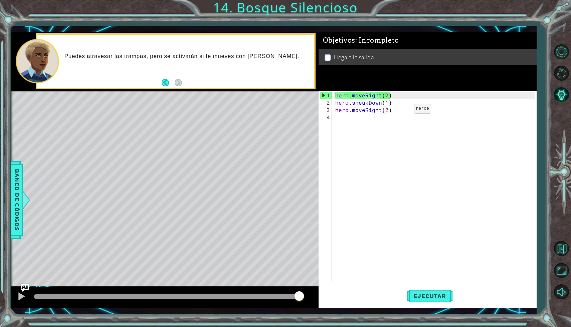
type textarea "hero.moveRight(2)"
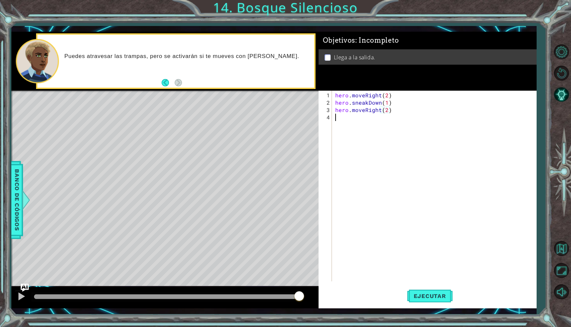
click at [362, 118] on div "hero . moveRight ( 2 ) hero . sneakDown ( 1 ) hero . moveRight ( 2 )" at bounding box center [436, 195] width 204 height 206
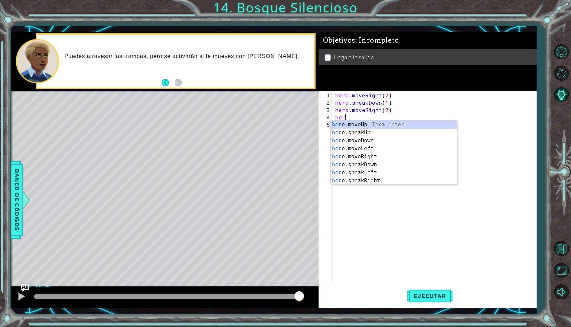
scroll to position [0, 0]
click at [381, 131] on div "hero .moveUp Toca enter hero .sneakUp Toca enter hero .moveDown Toca enter hero…" at bounding box center [393, 161] width 126 height 80
type textarea "hero.sneakUp(1)"
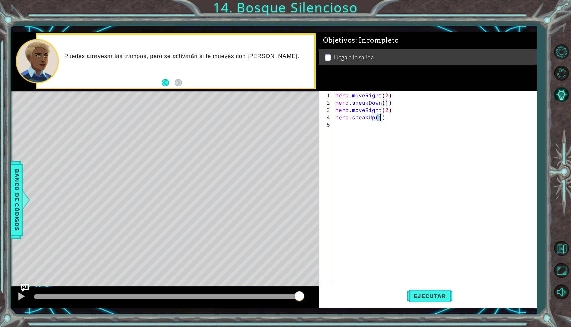
click at [371, 126] on div "hero . moveRight ( 2 ) hero . sneakDown ( 1 ) hero . moveRight ( 2 ) hero . sne…" at bounding box center [436, 195] width 204 height 206
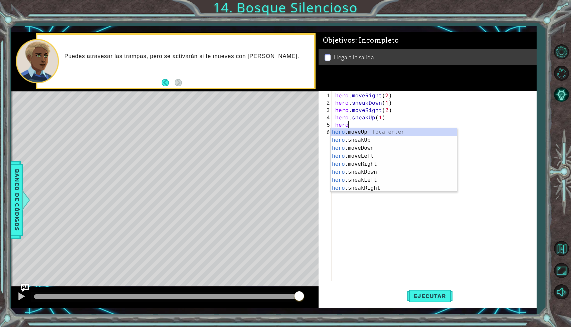
scroll to position [0, 1]
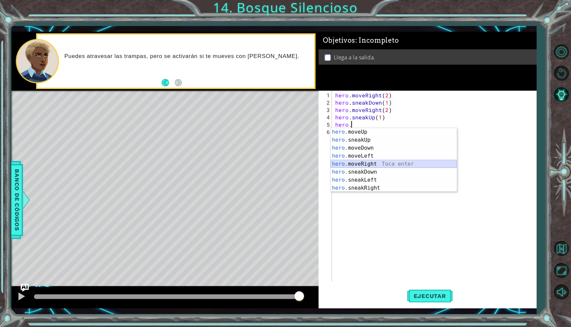
click at [371, 163] on div "hero. moveUp Toca enter hero. sneakUp Toca enter hero. moveDown Toca enter hero…" at bounding box center [393, 168] width 126 height 80
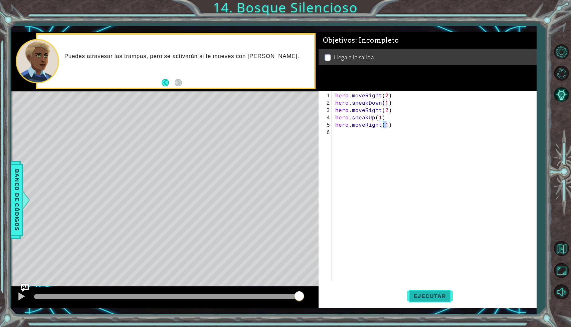
click at [429, 294] on span "Ejecutar" at bounding box center [430, 296] width 46 height 7
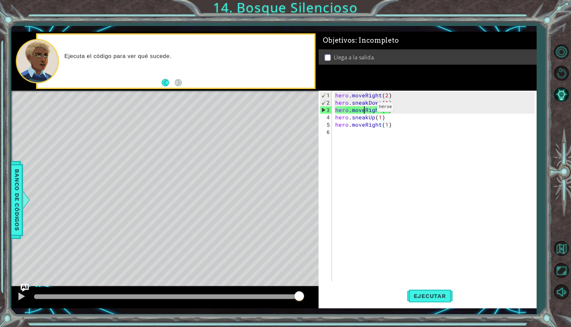
click at [365, 110] on div "hero . moveRight ( 2 ) hero . sneakDown ( 1 ) hero . moveRight ( 2 ) hero . sne…" at bounding box center [436, 195] width 204 height 206
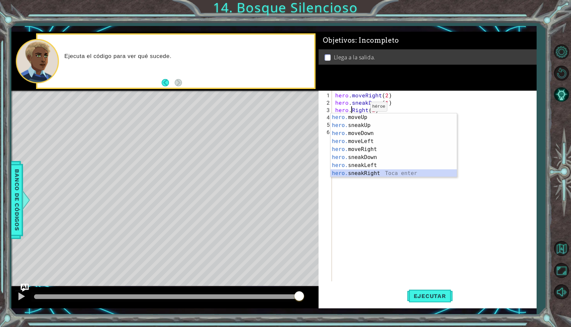
click at [364, 172] on div "hero. moveUp Toca enter hero. sneakUp Toca enter hero. moveDown Toca enter hero…" at bounding box center [393, 153] width 126 height 80
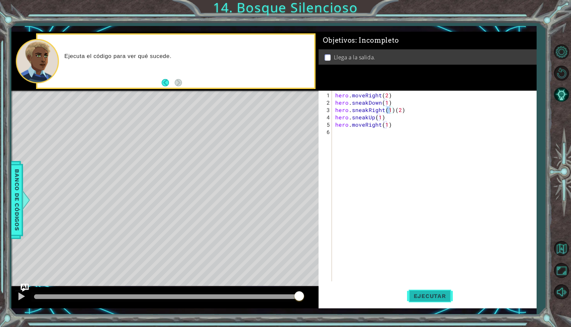
click at [422, 296] on span "Ejecutar" at bounding box center [430, 296] width 46 height 7
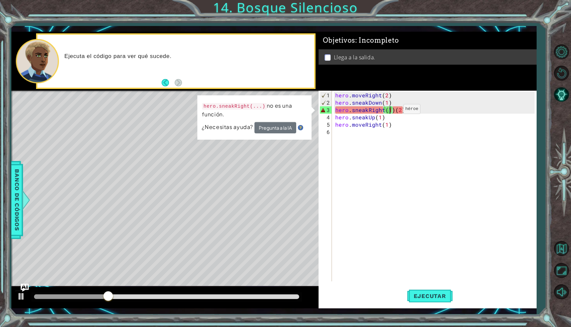
click at [391, 111] on div "hero . moveRight ( 2 ) hero . sneakDown ( 1 ) hero . sneakRight ( 1 ) ( 2 ) her…" at bounding box center [436, 195] width 204 height 206
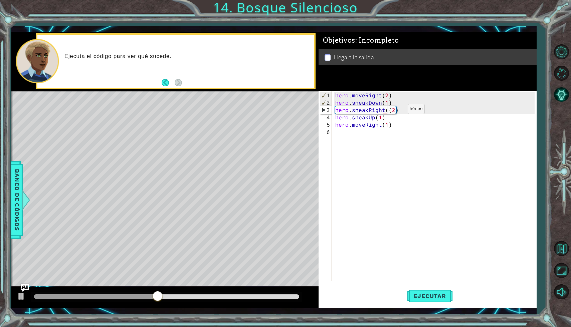
type textarea "hero.sneakRight(2)"
click at [420, 294] on span "Ejecutar" at bounding box center [430, 296] width 46 height 7
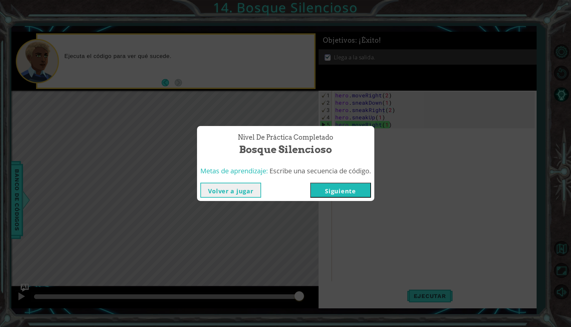
click at [343, 195] on button "Siguiente" at bounding box center [340, 190] width 61 height 15
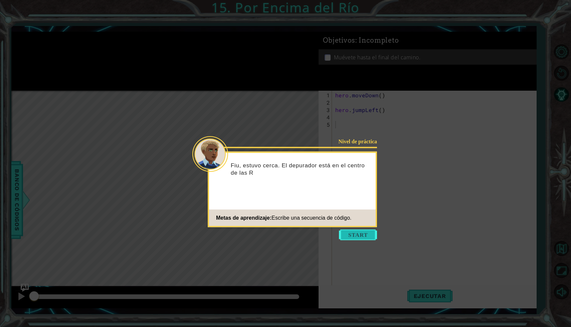
click at [352, 234] on button "Start" at bounding box center [358, 235] width 38 height 11
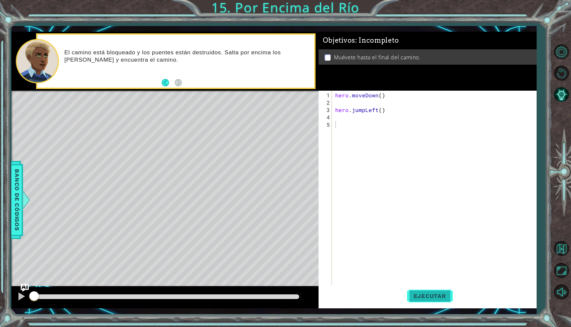
click at [421, 291] on button "Ejecutar" at bounding box center [430, 297] width 46 height 22
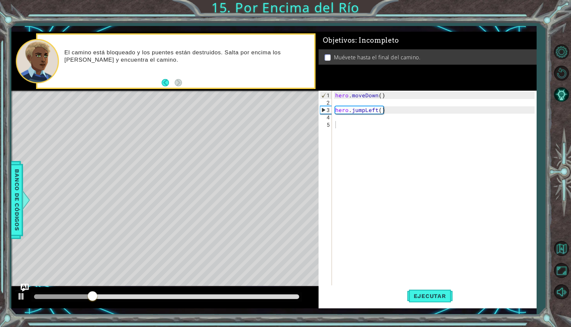
click at [332, 109] on div "1 2 3 4 5 hero . moveDown ( ) hero . jumpLeft ( ) ההההההההההההההההההההההההההההה…" at bounding box center [426, 194] width 216 height 206
click at [334, 110] on div "hero . moveDown ( ) hero . jumpLeft ( )" at bounding box center [436, 202] width 204 height 220
type textarea "hero.jumpLeft()"
click at [334, 112] on div "hero . moveDown ( ) hero . jumpLeft ( )" at bounding box center [436, 195] width 204 height 206
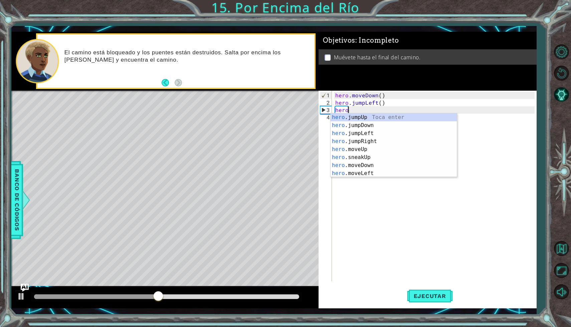
scroll to position [0, 1]
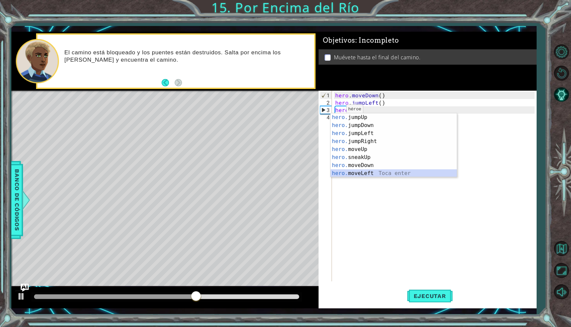
click at [363, 175] on div "hero. jumpUp Toca enter hero. jumpDown Toca enter hero. jumpLeft Toca enter her…" at bounding box center [393, 153] width 126 height 80
type textarea "hero.moveLeft(1)"
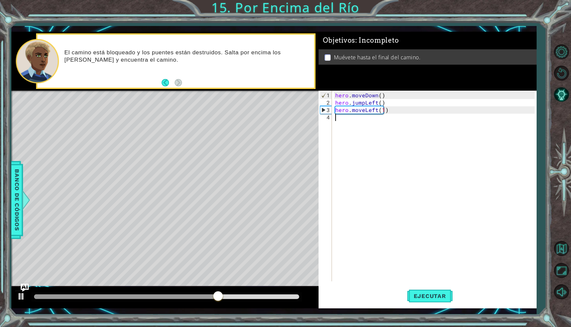
click at [355, 118] on div "hero . moveDown ( ) hero . jumpLeft ( ) hero . moveLeft ( 1 )" at bounding box center [436, 195] width 204 height 206
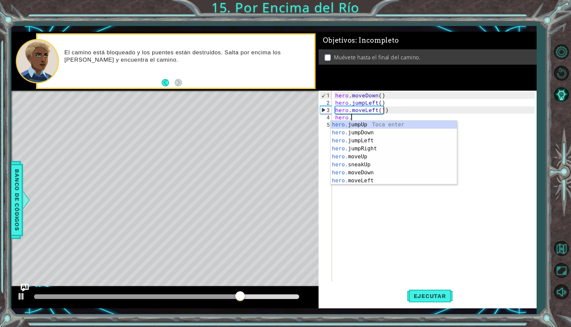
type textarea "hero.j"
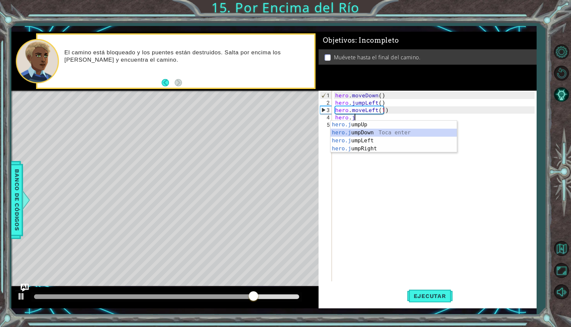
click at [360, 134] on div "hero.j umpUp Toca enter hero.j umpDown Toca enter hero.j umpLeft Toca enter her…" at bounding box center [393, 145] width 126 height 48
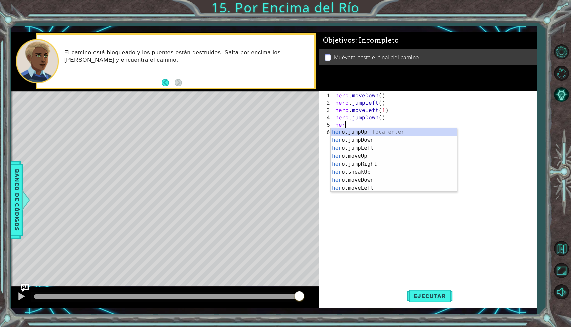
scroll to position [0, 0]
type textarea "h"
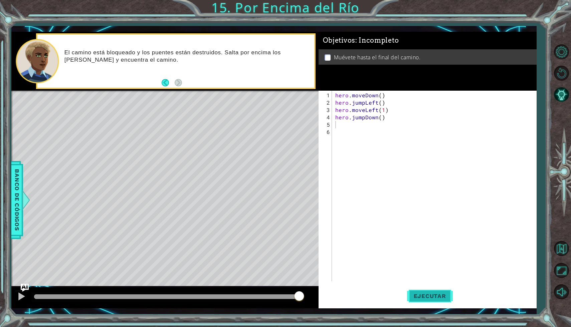
click at [442, 302] on button "Ejecutar" at bounding box center [430, 297] width 46 height 22
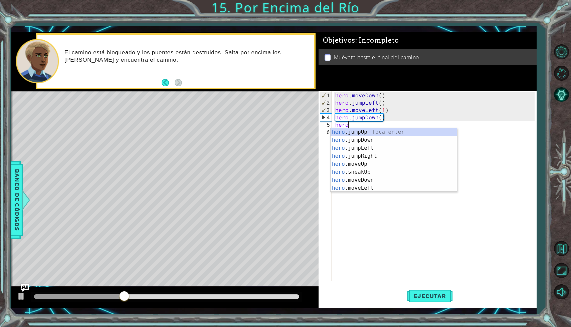
type textarea "hero."
click at [380, 158] on div "hero. jumpUp Toca enter hero. jumpDown Toca enter hero. jumpLeft Toca enter her…" at bounding box center [393, 168] width 126 height 80
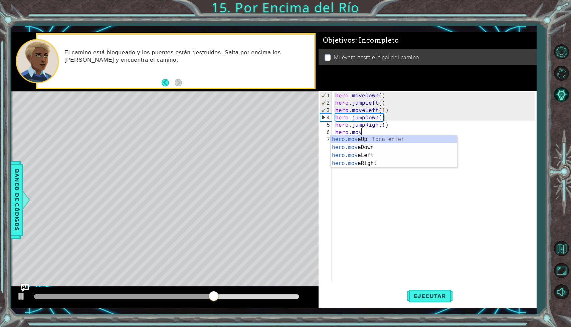
scroll to position [0, 1]
click at [363, 166] on div "hero.move Up Toca enter hero.move Down Toca enter hero.move Left Toca enter her…" at bounding box center [393, 159] width 126 height 48
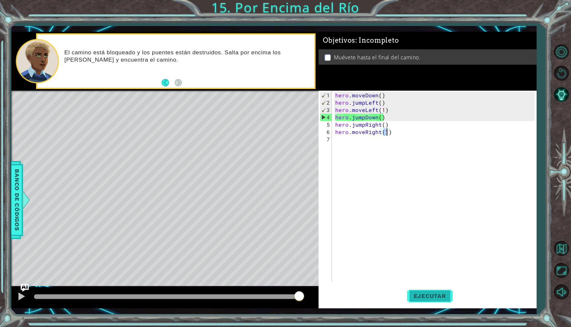
type textarea "hero.moveRight(1)"
click at [415, 293] on button "Ejecutar" at bounding box center [430, 297] width 46 height 22
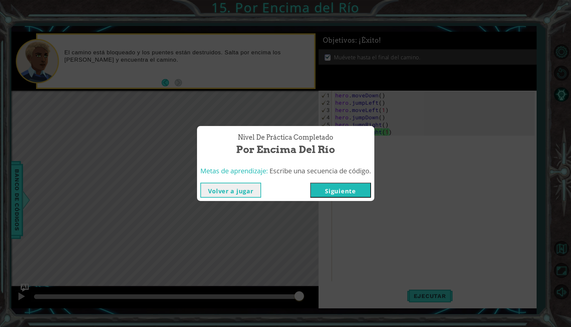
click at [359, 194] on button "Siguiente" at bounding box center [340, 190] width 61 height 15
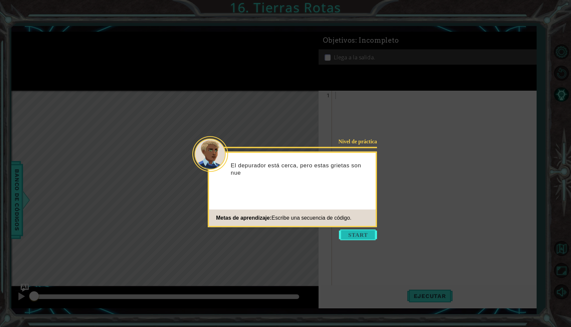
click at [354, 236] on button "Start" at bounding box center [358, 235] width 38 height 11
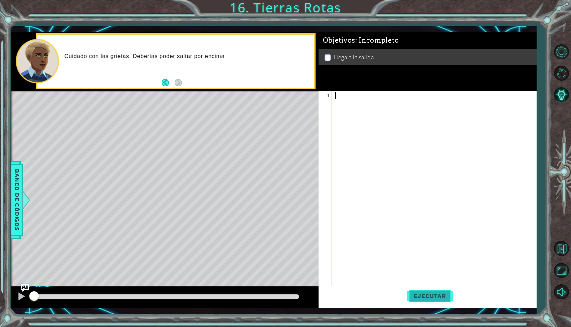
click at [421, 295] on span "Ejecutar" at bounding box center [430, 296] width 46 height 7
click at [421, 303] on button "Ejecutar" at bounding box center [430, 297] width 46 height 22
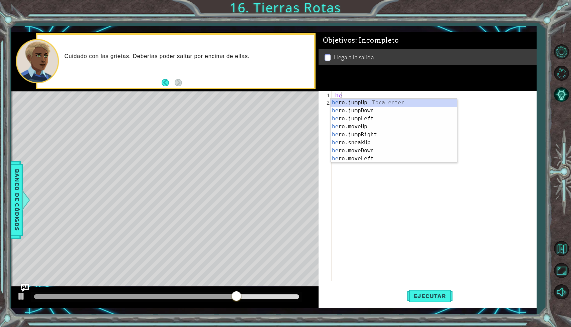
type textarea "hero"
click at [348, 123] on div "hero .jumpUp Toca enter hero .jumpDown Toca enter hero .jumpLeft Toca enter her…" at bounding box center [393, 139] width 126 height 80
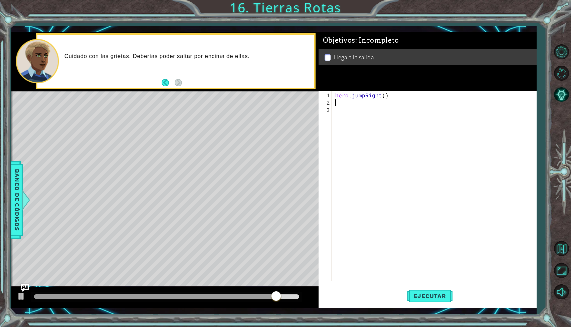
scroll to position [0, 0]
click at [362, 97] on div "hero . jumpRight ( )" at bounding box center [436, 195] width 204 height 206
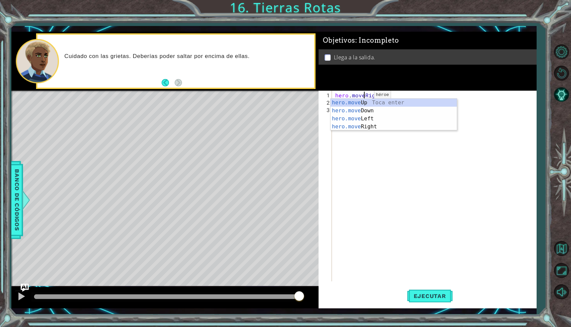
scroll to position [0, 2]
click at [363, 125] on div "hero.move Up Toca enter hero.move Down Toca enter hero.move Left Toca enter her…" at bounding box center [393, 123] width 126 height 48
type textarea "hero.moveRight(1)"
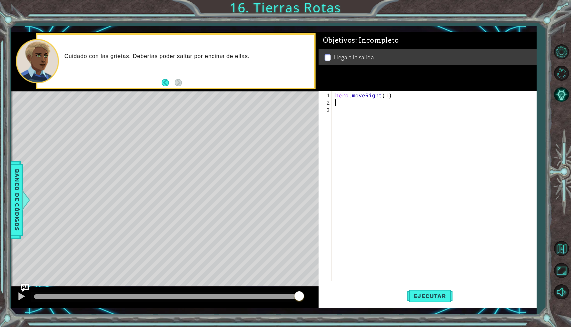
click at [353, 105] on div "hero . moveRight ( 1 )" at bounding box center [436, 195] width 204 height 206
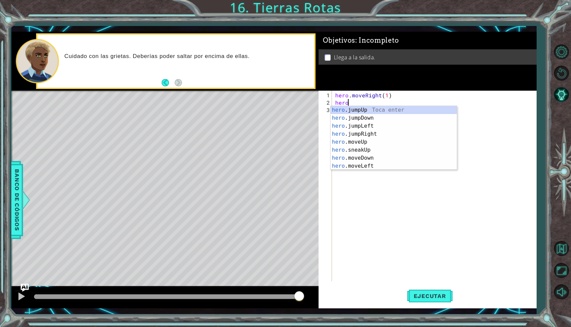
scroll to position [0, 0]
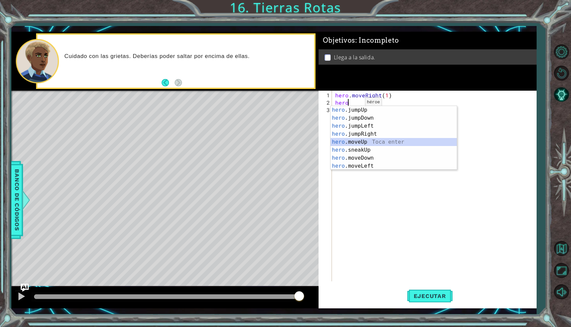
click at [368, 141] on div "hero .jumpUp Toca enter hero .jumpDown Toca enter hero .jumpLeft Toca enter her…" at bounding box center [393, 146] width 126 height 80
type textarea "hero.moveUp(1)"
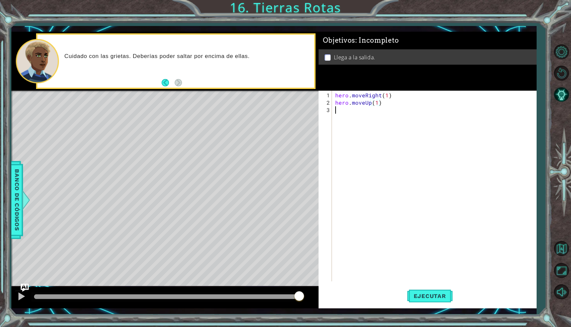
click at [368, 114] on div "hero . moveRight ( 1 ) hero . moveUp ( 1 )" at bounding box center [436, 195] width 204 height 206
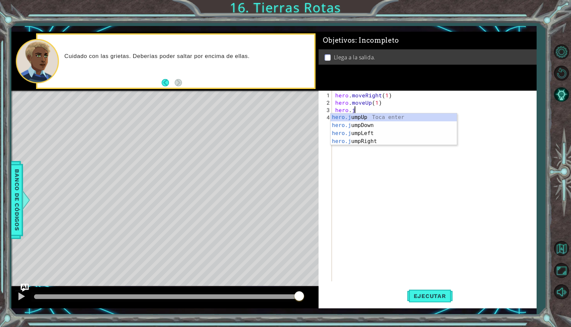
type textarea "hero.ju"
click at [370, 117] on div "hero.ju mpUp Toca enter hero.ju mpDown Toca enter hero.ju mpLeft Toca enter her…" at bounding box center [393, 137] width 126 height 48
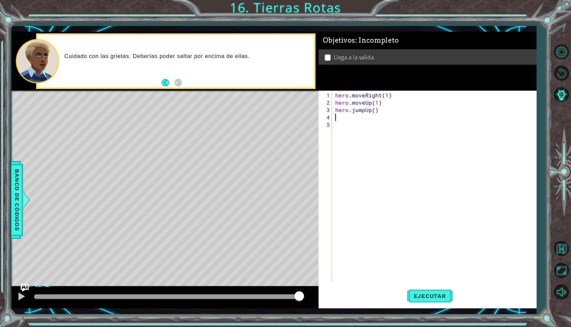
scroll to position [0, 0]
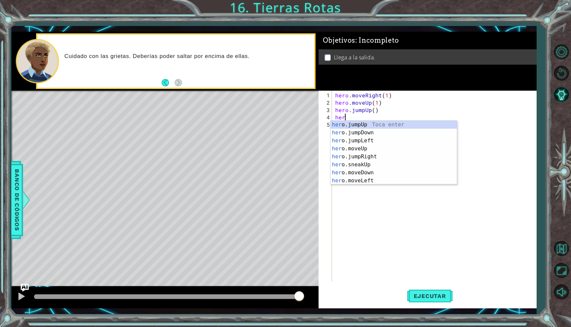
type textarea "hero"
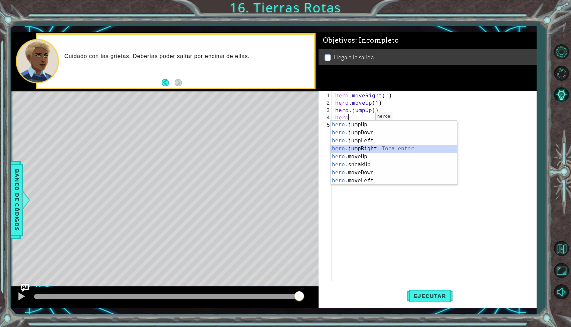
click at [356, 148] on div "hero .jumpUp Toca enter hero .jumpDown Toca enter hero .jumpLeft Toca enter her…" at bounding box center [393, 161] width 126 height 80
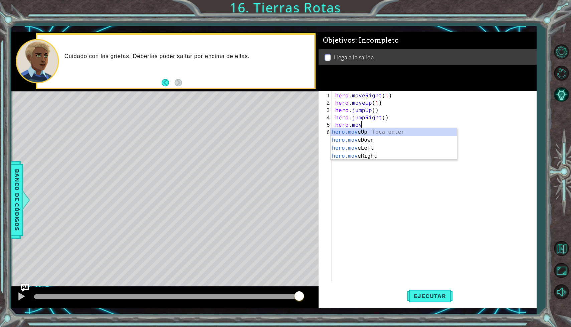
scroll to position [0, 1]
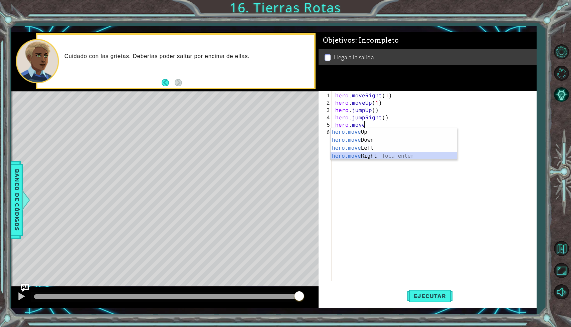
click at [374, 157] on div "hero.move Up Toca enter hero.move Down Toca enter hero.move Left Toca enter her…" at bounding box center [393, 152] width 126 height 48
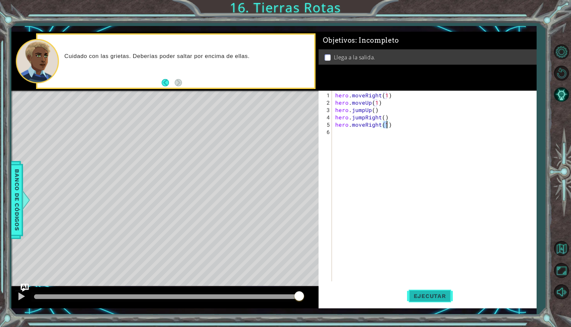
type textarea "hero.moveRight(1)"
click at [424, 296] on span "Ejecutar" at bounding box center [430, 296] width 46 height 7
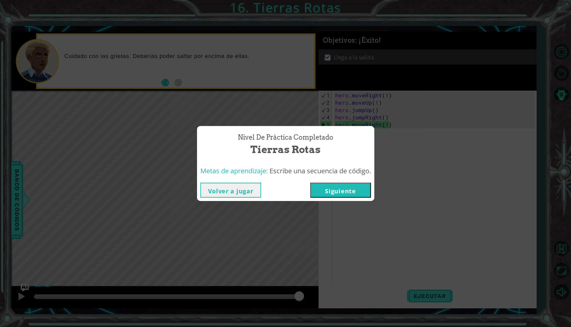
click at [347, 197] on button "Siguiente" at bounding box center [340, 190] width 61 height 15
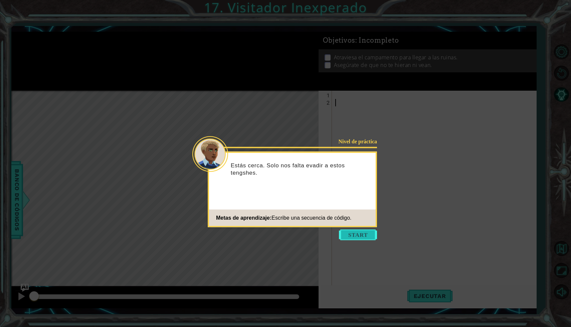
click at [362, 232] on button "Start" at bounding box center [358, 235] width 38 height 11
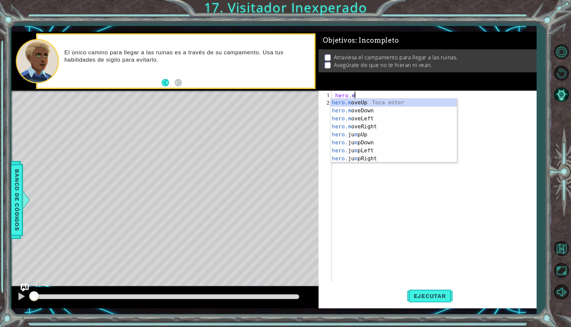
scroll to position [0, 1]
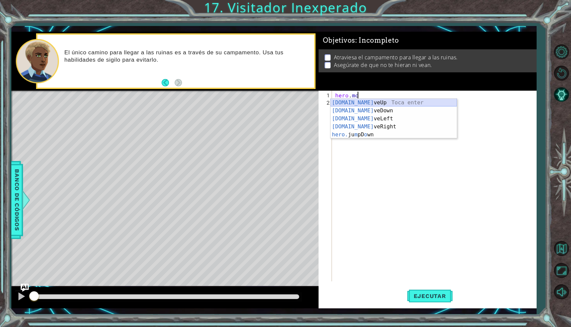
click at [352, 103] on div "[DOMAIN_NAME] veUp Toca enter [DOMAIN_NAME] veDown Toca enter [DOMAIN_NAME] veL…" at bounding box center [393, 127] width 126 height 56
type textarea "hero.moveUp(1)"
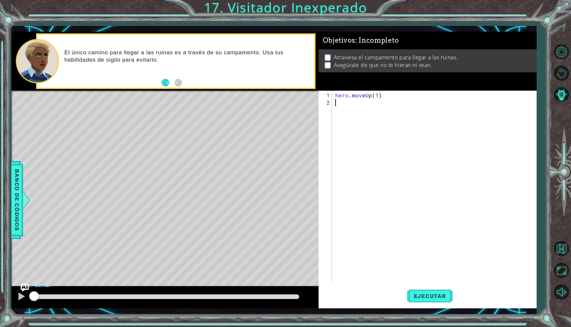
click at [353, 104] on div "hero . moveUp ( 1 )" at bounding box center [436, 195] width 204 height 206
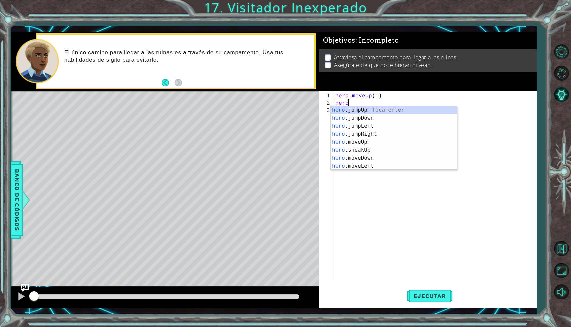
type textarea "hero."
click at [371, 134] on div "hero. jumpUp Toca enter hero. jumpDown Toca enter hero. jumpLeft Toca enter her…" at bounding box center [393, 146] width 126 height 80
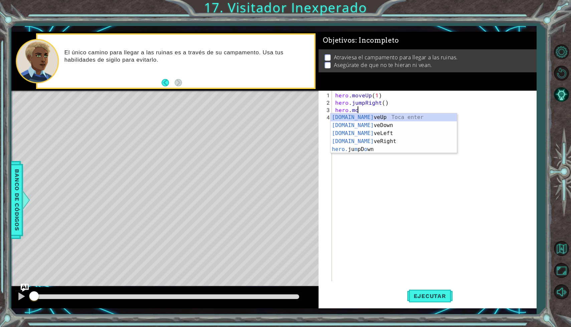
scroll to position [0, 1]
click at [370, 139] on div "[DOMAIN_NAME] veUp Toca enter [DOMAIN_NAME] veDown Toca enter [DOMAIN_NAME] veL…" at bounding box center [393, 141] width 126 height 56
type textarea "hero.moveRight(1)"
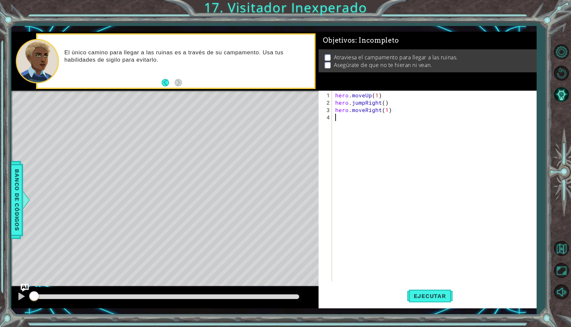
click at [354, 119] on div "hero . moveUp ( 1 ) hero . jumpRight ( ) hero . moveRight ( 1 )" at bounding box center [436, 195] width 204 height 206
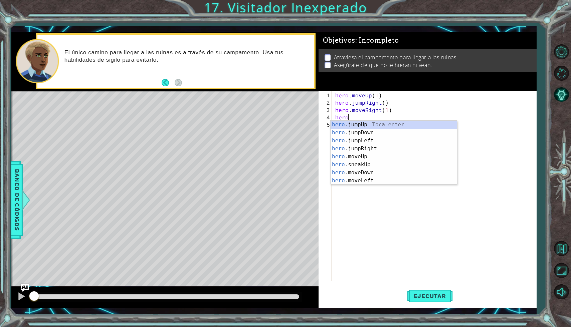
scroll to position [0, 0]
click at [356, 171] on div "hero .jumpUp Toca enter hero .jumpDown Toca enter hero .jumpLeft Toca enter her…" at bounding box center [393, 161] width 126 height 80
type textarea "hero.moveDown(1)"
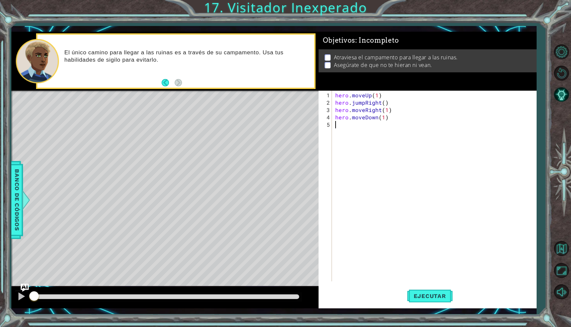
click at [351, 123] on div "hero . moveUp ( 1 ) hero . jumpRight ( ) hero . moveRight ( 1 ) hero . moveDown…" at bounding box center [436, 195] width 204 height 206
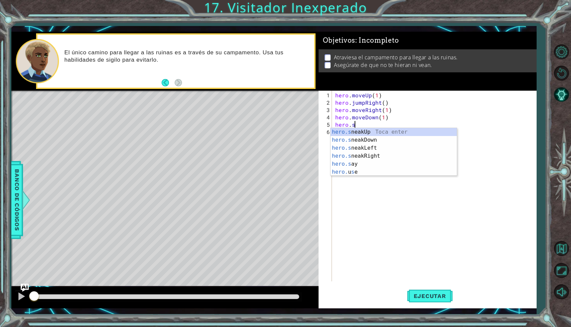
scroll to position [0, 1]
click at [366, 153] on div "hero.s neakUp Toca enter hero.s neakDown Toca enter hero.s neakLeft Toca enter …" at bounding box center [393, 160] width 126 height 64
type textarea "hero.sneakRight(1)"
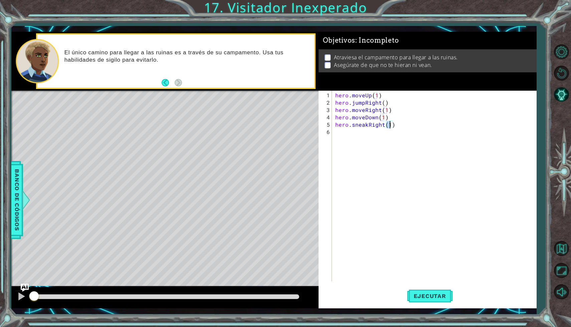
click at [365, 135] on div "hero . moveUp ( 1 ) hero . jumpRight ( ) hero . moveRight ( 1 ) hero . moveDown…" at bounding box center [436, 195] width 204 height 206
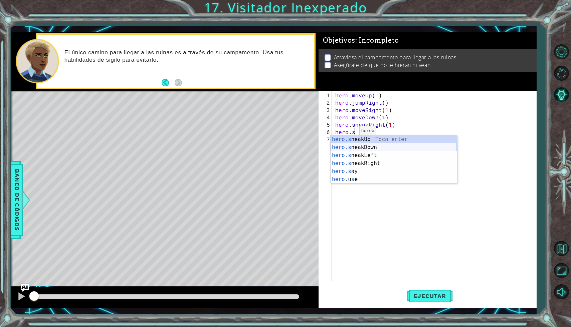
click at [365, 150] on div "hero.s neakUp Toca enter hero.s neakDown Toca enter hero.s neakLeft Toca enter …" at bounding box center [393, 167] width 126 height 64
type textarea "hero.sneakDown(1)"
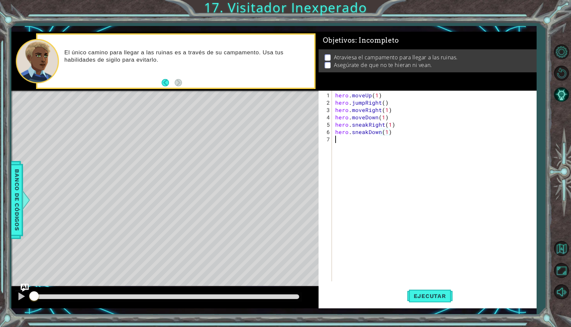
click at [360, 143] on div "hero . moveUp ( 1 ) hero . jumpRight ( ) hero . moveRight ( 1 ) hero . moveDown…" at bounding box center [436, 195] width 204 height 206
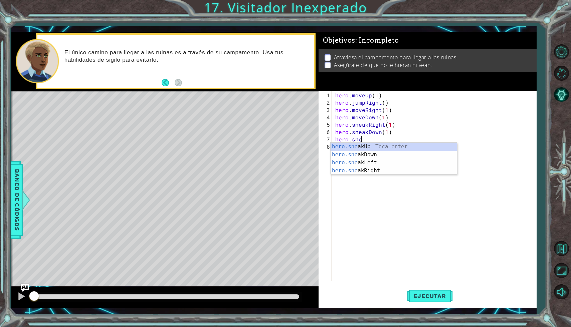
scroll to position [0, 1]
click at [387, 173] on div "hero.sne akUp Toca enter hero.sne akDown Toca enter hero.sne akLeft Toca enter …" at bounding box center [393, 167] width 126 height 48
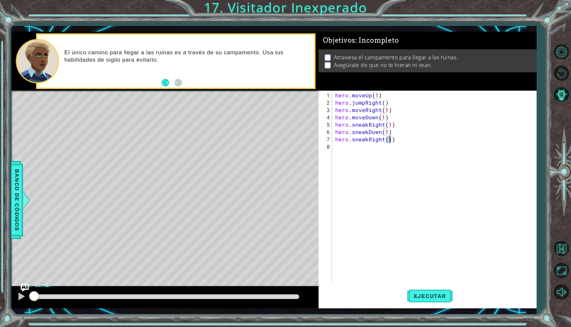
type textarea "hero.sneakRight(2)"
click at [373, 152] on div "hero . moveUp ( 1 ) hero . jumpRight ( ) hero . moveRight ( 1 ) hero . moveDown…" at bounding box center [436, 195] width 204 height 206
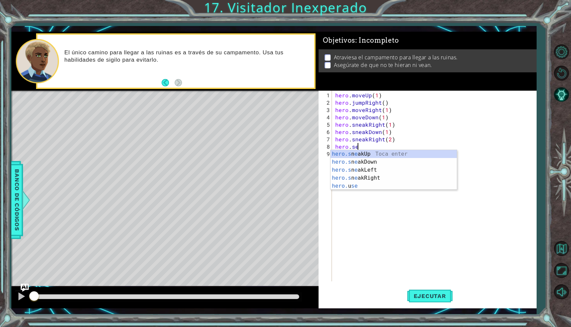
scroll to position [0, 1]
click at [364, 152] on div "hero.s neakUp Toca enter hero.s neakDown Toca enter hero.s neakLeft Toca enter …" at bounding box center [393, 182] width 126 height 64
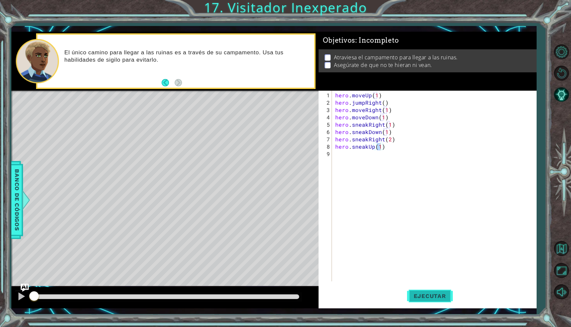
click at [442, 304] on button "Ejecutar" at bounding box center [430, 297] width 46 height 22
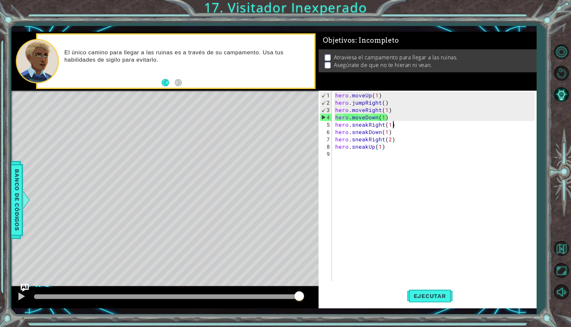
click at [402, 124] on div "hero . moveUp ( 1 ) hero . jumpRight ( ) hero . moveRight ( 1 ) hero . moveDown…" at bounding box center [436, 195] width 204 height 206
click at [392, 104] on div "hero . moveUp ( 1 ) hero . jumpRight ( ) hero . moveRight ( 1 ) hero . moveDown…" at bounding box center [436, 195] width 204 height 206
click at [392, 108] on div "hero . moveUp ( 1 ) hero . jumpRight ( ) hero . moveRight ( 1 ) hero . moveDown…" at bounding box center [436, 195] width 204 height 206
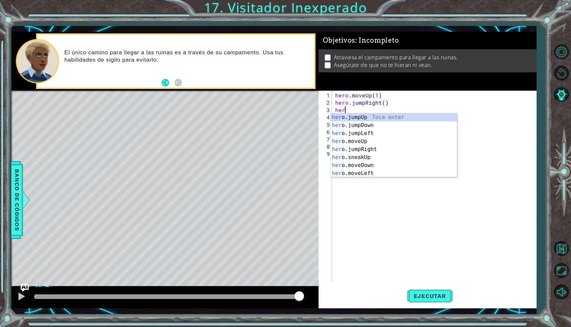
scroll to position [0, 0]
type textarea "h"
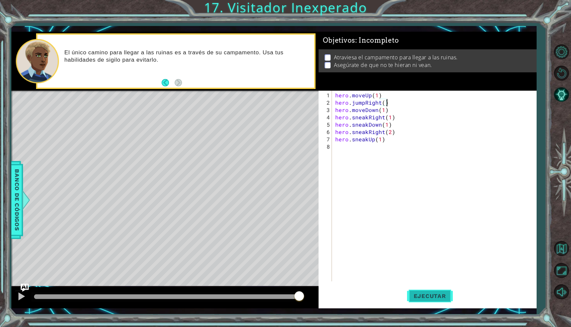
click at [419, 298] on span "Ejecutar" at bounding box center [430, 296] width 46 height 7
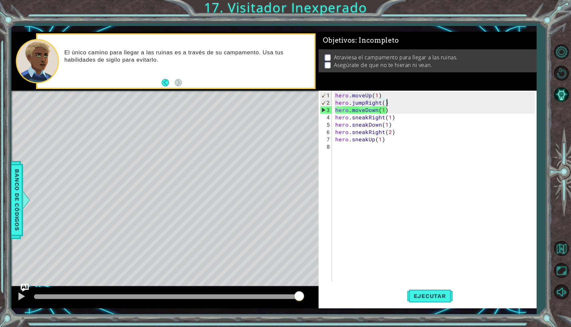
click at [411, 110] on div "hero . moveUp ( 1 ) hero . jumpRight ( ) hero . moveDown ( 1 ) hero . sneakRigh…" at bounding box center [436, 195] width 204 height 206
type textarea "hero.moveDown(1)"
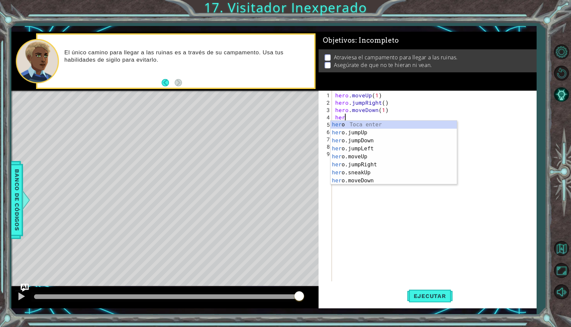
type textarea "hero"
click at [376, 141] on div "hero Toca enter hero .jumpUp Toca enter hero .jumpDown Toca enter hero .jumpLef…" at bounding box center [393, 161] width 126 height 80
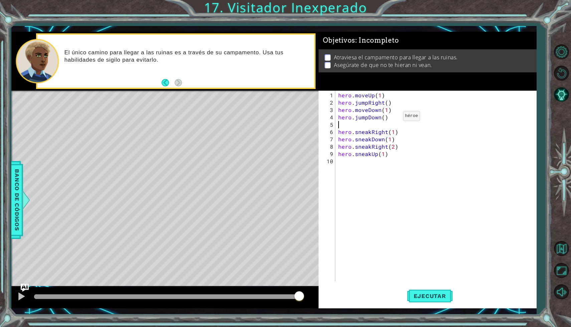
scroll to position [0, 0]
click at [397, 108] on div "hero . moveUp ( 1 ) hero . jumpRight ( ) hero . moveDown ( 1 ) hero . jumpDown …" at bounding box center [437, 195] width 201 height 206
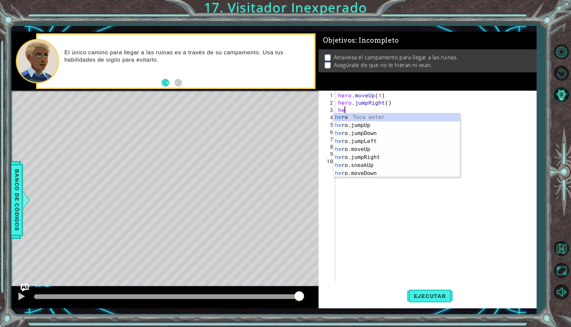
type textarea "h"
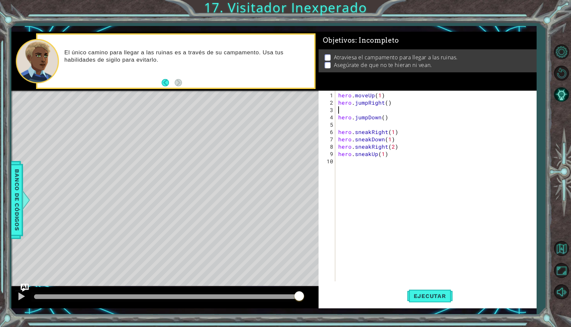
type textarea "hero.jumpRight()"
click at [371, 119] on div "hero . moveUp ( 1 ) hero . jumpRight ( ) hero . jumpDown ( ) hero . sneakRight …" at bounding box center [435, 195] width 204 height 206
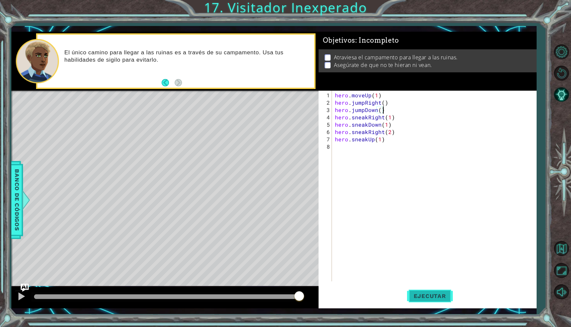
type textarea "hero.jumpDown()"
click at [433, 292] on button "Ejecutar" at bounding box center [430, 297] width 46 height 22
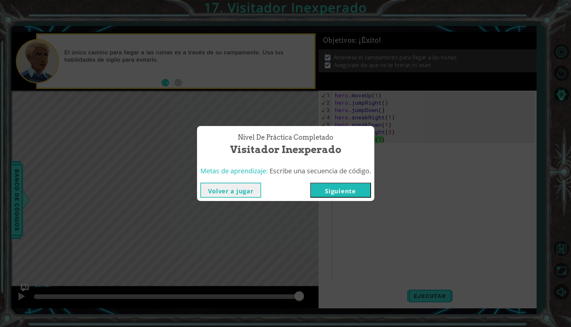
click at [340, 192] on button "Siguiente" at bounding box center [340, 190] width 61 height 15
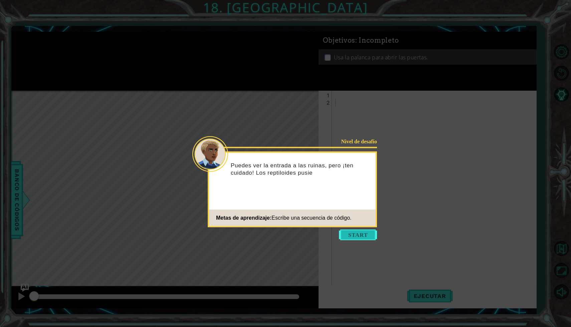
click at [357, 234] on button "Start" at bounding box center [358, 235] width 38 height 11
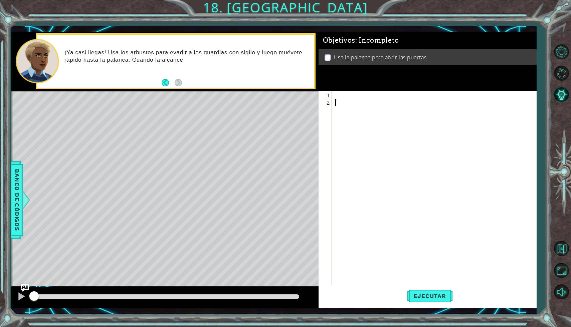
click at [341, 96] on div at bounding box center [436, 202] width 204 height 220
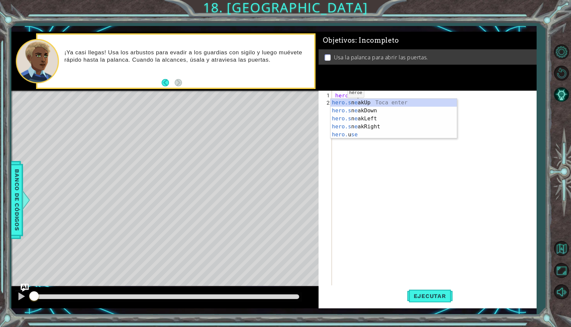
scroll to position [0, 1]
click at [370, 128] on div "hero.s n e akUp Toca enter hero.s n e akDown Toca enter hero.s n e akLeft Toca …" at bounding box center [393, 127] width 126 height 56
type textarea "hero.sneakRight(1)"
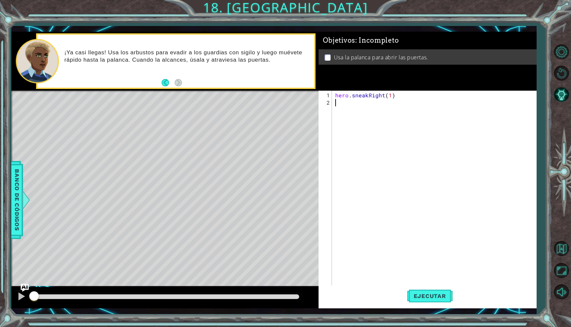
click at [362, 112] on div "hero . sneakRight ( 1 )" at bounding box center [436, 202] width 204 height 220
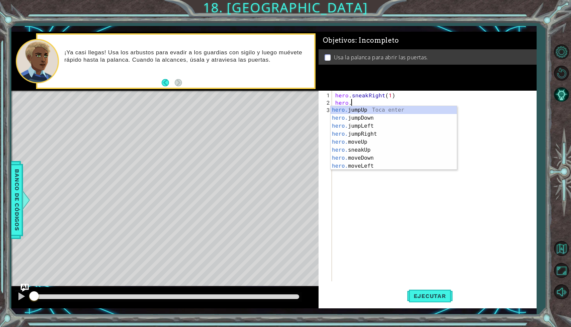
scroll to position [0, 1]
click at [365, 113] on div "hero.s neakUp Toca enter hero.s neakDown Toca enter hero.s neakLeft Toca enter …" at bounding box center [393, 138] width 126 height 64
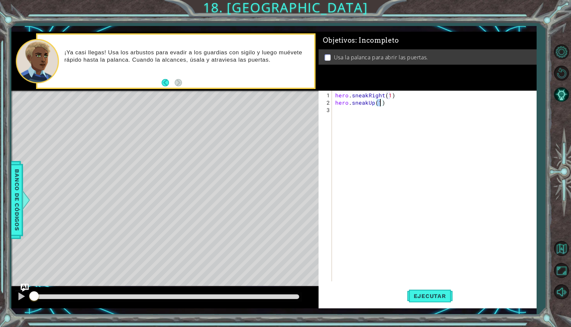
scroll to position [0, 3]
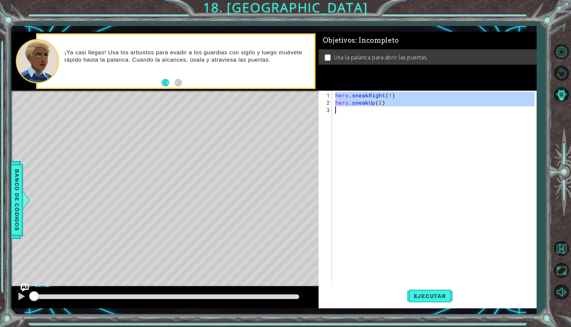
click at [363, 109] on div "hero . sneakRight ( 1 ) hero . sneakUp ( 2 )" at bounding box center [436, 195] width 204 height 206
type textarea "hero.sneakUp(2)"
click at [363, 109] on div "hero . sneakRight ( 1 ) hero . sneakUp ( 2 )" at bounding box center [436, 195] width 204 height 206
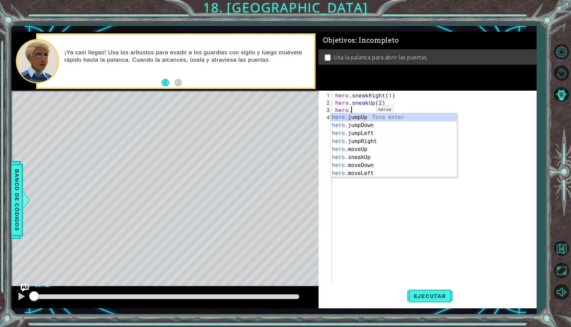
scroll to position [0, 1]
click at [366, 142] on div "hero.s neakUp Toca enter hero.s neakDown Toca enter hero.s neakLeft Toca enter …" at bounding box center [393, 145] width 126 height 64
type textarea "hero.sneakRight(1)"
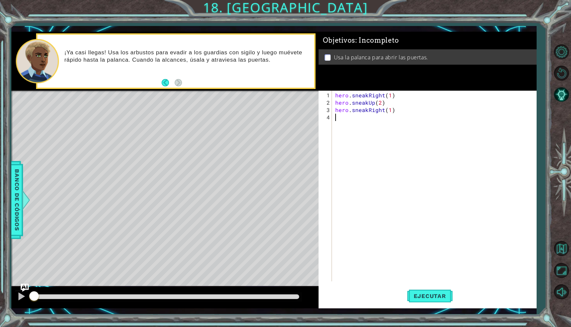
click at [361, 123] on div "hero . sneakRight ( 1 ) hero . sneakUp ( 2 ) hero . sneakRight ( 1 )" at bounding box center [436, 195] width 204 height 206
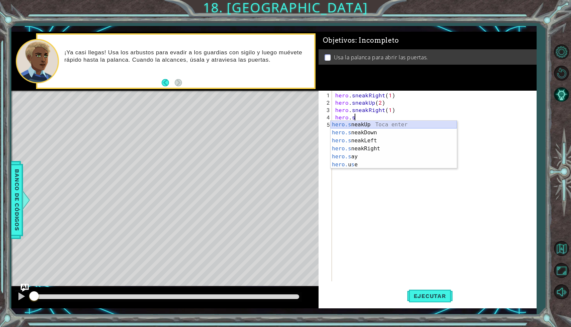
click at [370, 123] on div "hero.s neakUp Toca enter hero.s neakDown Toca enter hero.s neakLeft Toca enter …" at bounding box center [393, 153] width 126 height 64
type textarea "hero.sneakUp(1)"
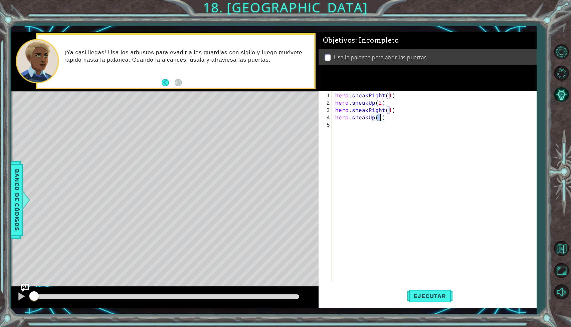
click at [360, 123] on div "hero . sneakRight ( 1 ) hero . sneakUp ( 2 ) hero . sneakRight ( 1 ) hero . sne…" at bounding box center [436, 195] width 204 height 206
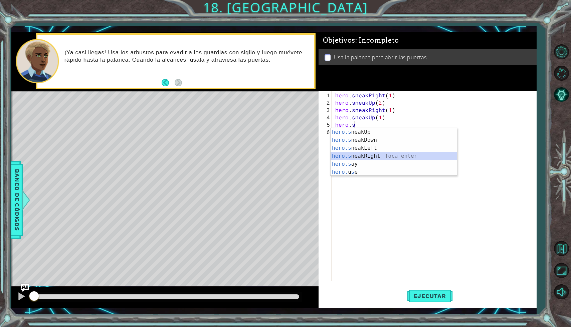
click at [368, 156] on div "hero.s neakUp Toca enter hero.s neakDown Toca enter hero.s neakLeft Toca enter …" at bounding box center [393, 160] width 126 height 64
type textarea "hero.sneakRight(1)"
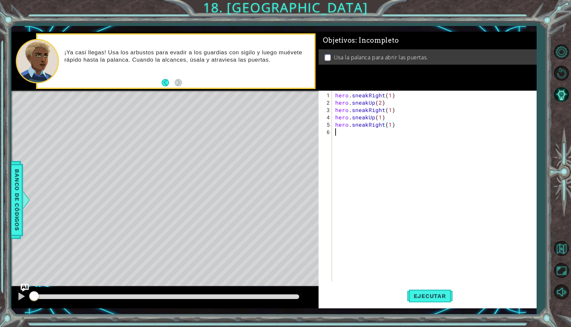
click at [358, 131] on div "hero . sneakRight ( 1 ) hero . sneakUp ( 2 ) hero . sneakRight ( 1 ) hero . sne…" at bounding box center [436, 195] width 204 height 206
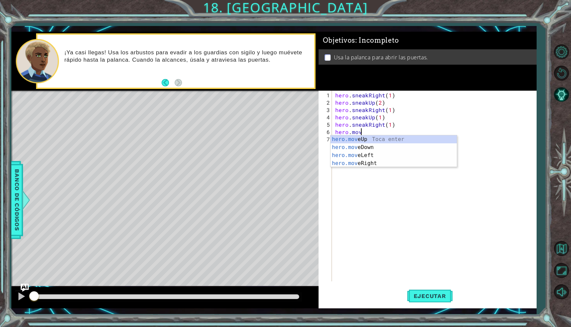
scroll to position [0, 1]
click at [365, 167] on body "1 ההההההההההההההההההההההההההההההההההההההההההההההההההההההההההההההההההההההההההההה…" at bounding box center [285, 163] width 571 height 327
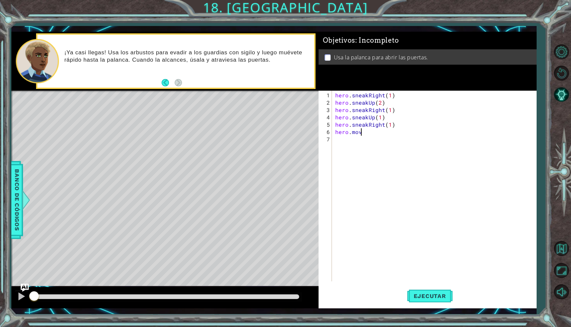
click at [373, 132] on div "hero . sneakRight ( 1 ) hero . sneakUp ( 2 ) hero . sneakRight ( 1 ) hero . sne…" at bounding box center [436, 195] width 204 height 206
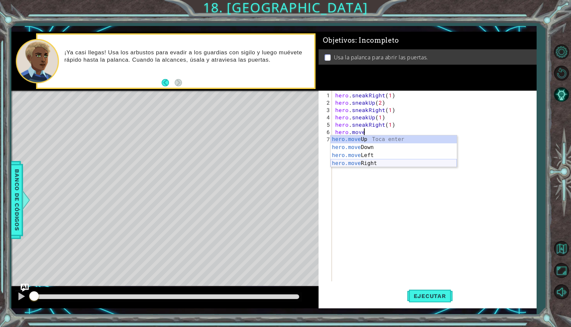
click at [369, 165] on div "hero.move Up Toca enter hero.move Down Toca enter hero.move Left Toca enter her…" at bounding box center [393, 159] width 126 height 48
type textarea "hero.moveRight(1)"
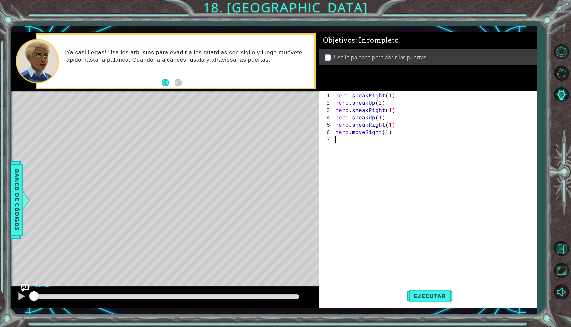
click at [374, 141] on div "hero . sneakRight ( 1 ) hero . sneakUp ( 2 ) hero . sneakRight ( 1 ) hero . sne…" at bounding box center [436, 195] width 204 height 206
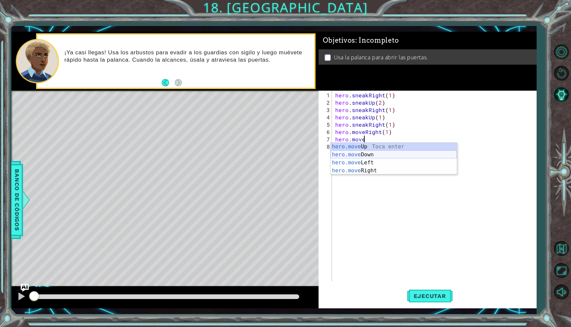
click at [353, 157] on div "hero.move Up Toca enter hero.move Down Toca enter hero.move Left Toca enter her…" at bounding box center [393, 167] width 126 height 48
type textarea "hero.moveDown(1)"
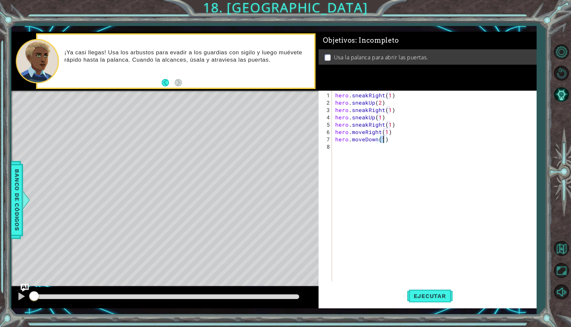
click at [353, 157] on div "hero . sneakRight ( 1 ) hero . sneakUp ( 2 ) hero . sneakRight ( 1 ) hero . sne…" at bounding box center [436, 195] width 204 height 206
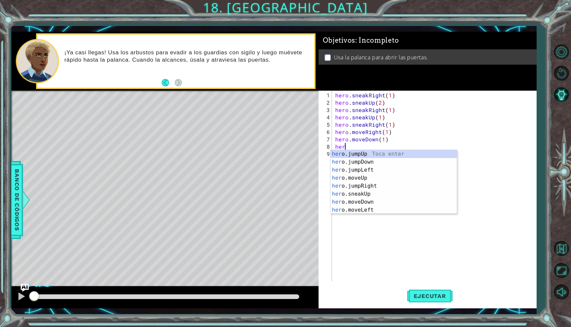
type textarea "hero"
click at [364, 163] on div "hero .jumpUp Toca enter hero .jumpDown Toca enter hero .jumpLeft Toca enter her…" at bounding box center [393, 190] width 126 height 80
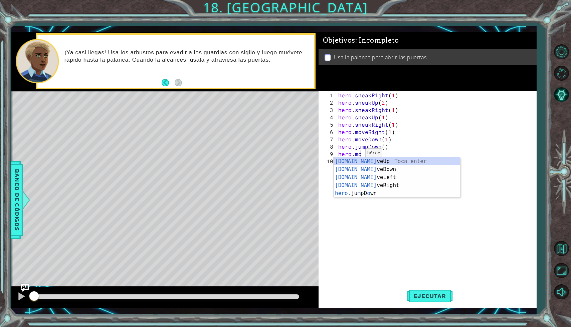
scroll to position [0, 1]
click at [380, 185] on div "hero.mov eUp Toca enter hero.mov eDown Toca enter hero.mov eLeft Toca enter her…" at bounding box center [396, 182] width 126 height 48
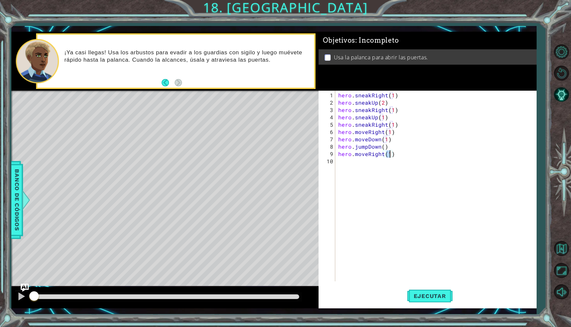
type textarea "hero.moveRight(2)"
click at [365, 168] on div "hero . sneakRight ( 1 ) hero . sneakUp ( 2 ) hero . sneakRight ( 1 ) hero . sne…" at bounding box center [437, 195] width 201 height 206
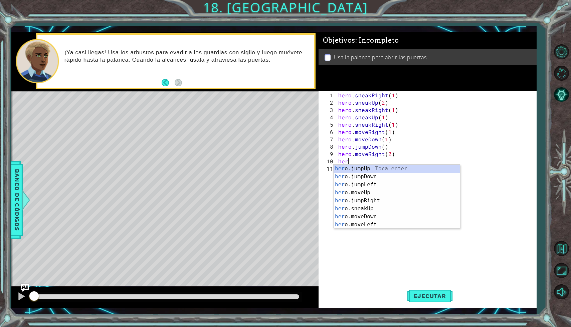
type textarea "hero"
click at [364, 169] on div "hero .jumpUp Toca enter hero .jumpDown Toca enter hero .jumpLeft Toca enter her…" at bounding box center [396, 205] width 126 height 80
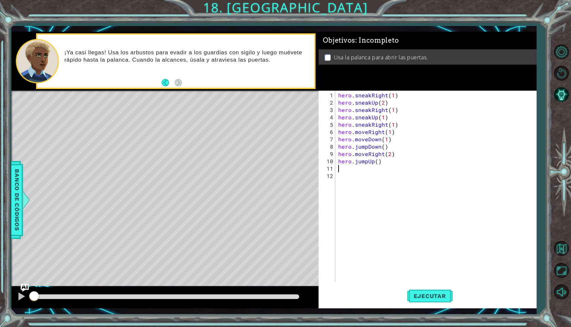
scroll to position [0, 0]
click at [364, 169] on div "hero . sneakRight ( 1 ) hero . sneakUp ( 2 ) hero . sneakRight ( 1 ) hero . sne…" at bounding box center [437, 195] width 201 height 206
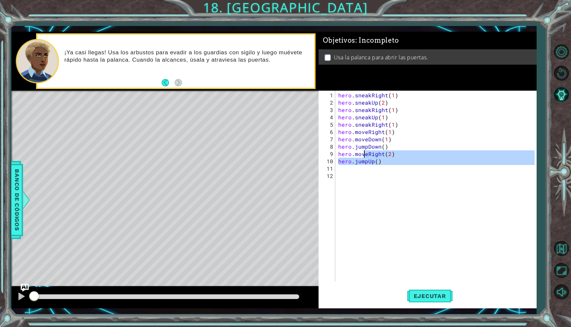
type textarea "hero.moveRight(2) hero.jumpUp()"
click at [364, 169] on div "hero . sneakRight ( 1 ) hero . sneakUp ( 2 ) hero . sneakRight ( 1 ) hero . sne…" at bounding box center [437, 195] width 201 height 206
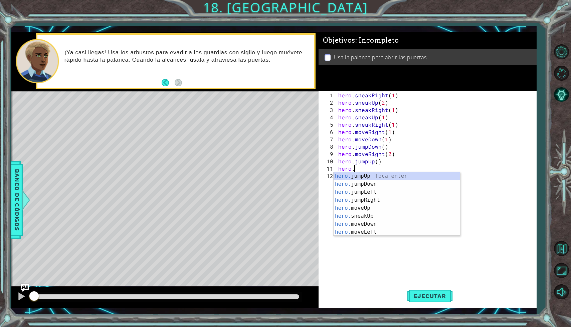
scroll to position [0, 1]
click at [364, 208] on div "hero. jumpUp Toca enter hero. jumpDown Toca enter hero. jumpLeft Toca enter her…" at bounding box center [396, 212] width 126 height 80
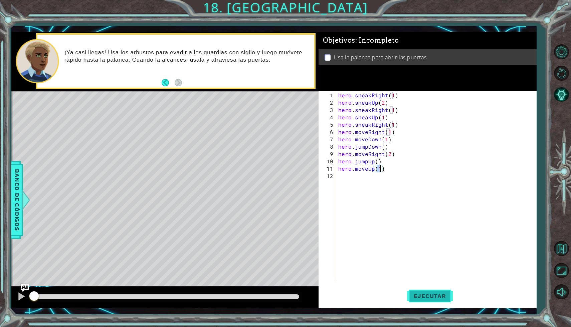
type textarea "hero.moveUp(1)"
click at [425, 299] on span "Ejecutar" at bounding box center [430, 296] width 46 height 7
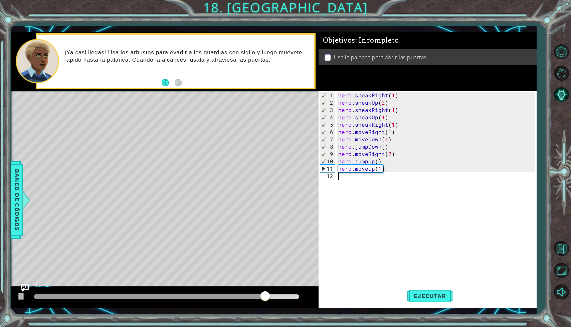
click at [369, 186] on div "hero . sneakRight ( 1 ) hero . sneakUp ( 2 ) hero . sneakRight ( 1 ) hero . sne…" at bounding box center [437, 195] width 201 height 206
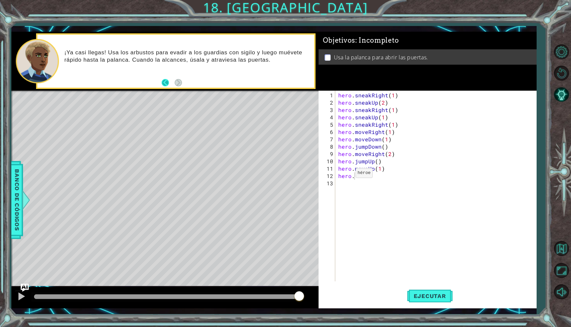
click at [170, 82] on button "Back" at bounding box center [168, 82] width 13 height 7
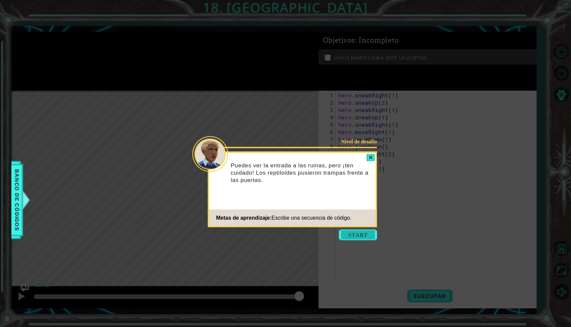
click at [365, 237] on button "Start" at bounding box center [358, 235] width 38 height 11
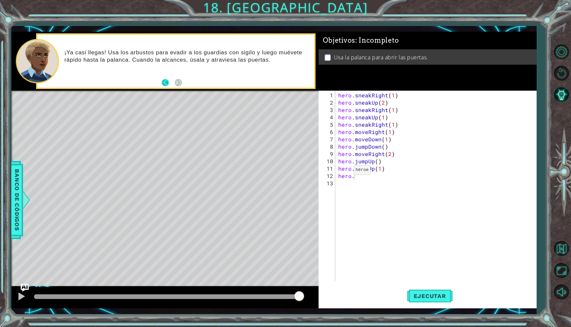
click at [169, 83] on button "Back" at bounding box center [168, 82] width 13 height 7
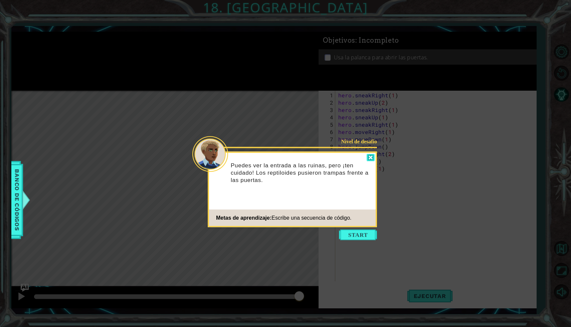
click at [371, 161] on div "Nivel de desafío Puedes ver la entrada a las ruinas, pero ¡ten cuidado! Los rep…" at bounding box center [292, 190] width 169 height 76
click at [370, 162] on div "Puedes ver la entrada a las ruinas, pero ¡ten cuidado! Los reptiloides pusieron…" at bounding box center [292, 176] width 167 height 41
click at [370, 161] on div at bounding box center [370, 158] width 8 height 8
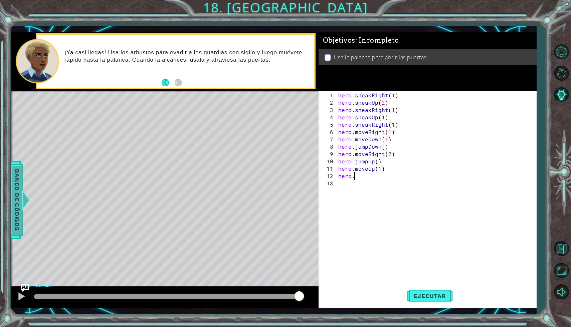
click at [24, 200] on div at bounding box center [26, 200] width 8 height 20
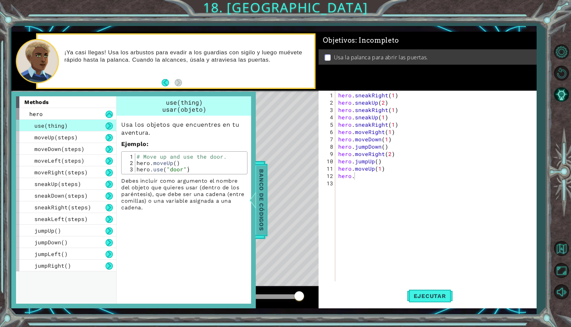
click at [260, 197] on span "Banco de códigos" at bounding box center [261, 200] width 11 height 69
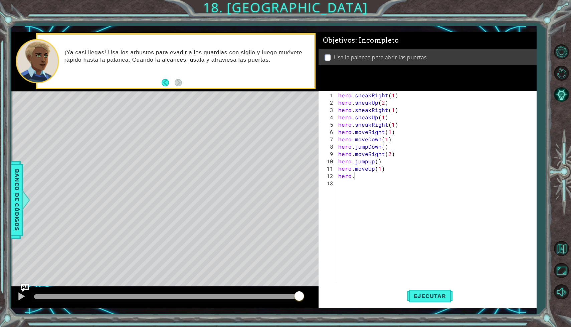
click at [361, 178] on div "hero . sneakRight ( 1 ) hero . sneakUp ( 2 ) hero . sneakRight ( 1 ) hero . sne…" at bounding box center [437, 195] width 201 height 206
type textarea "hero.use("lever")"
click at [414, 293] on span "Ejecutar" at bounding box center [430, 296] width 46 height 7
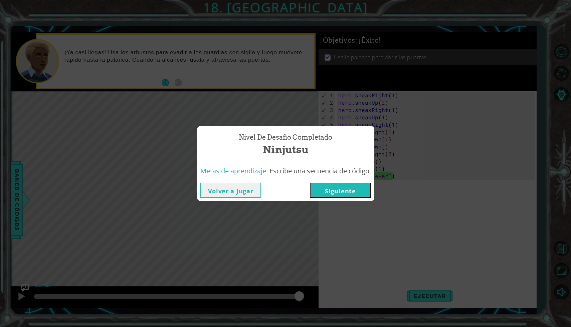
click at [336, 190] on button "Siguiente" at bounding box center [340, 190] width 61 height 15
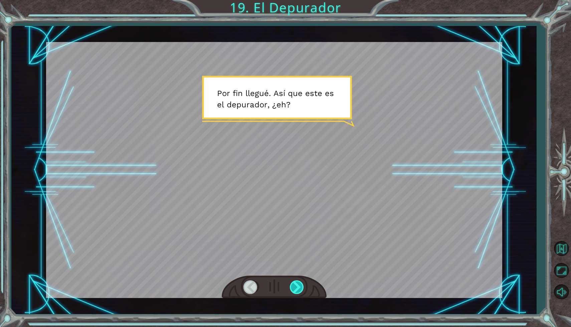
click at [293, 294] on div at bounding box center [297, 288] width 15 height 14
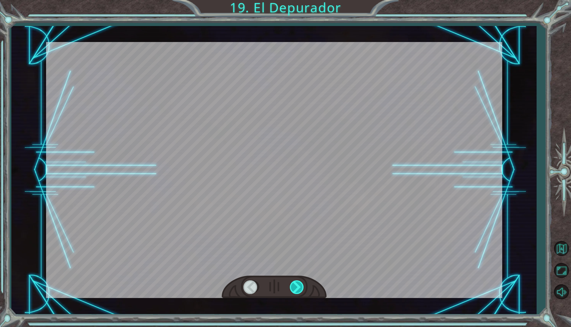
click at [293, 294] on div at bounding box center [297, 288] width 15 height 14
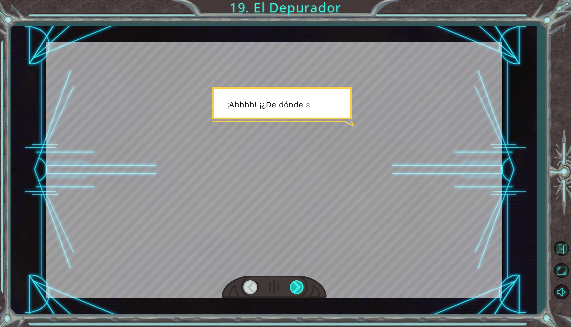
click at [294, 293] on div at bounding box center [297, 288] width 15 height 14
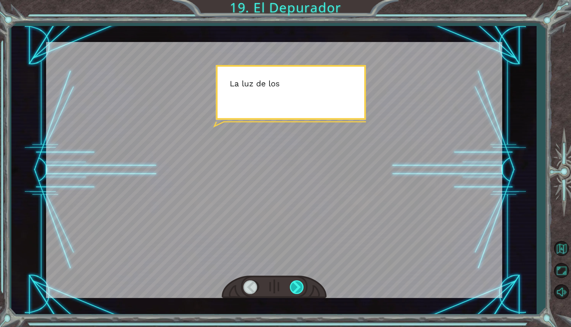
click at [299, 291] on div at bounding box center [297, 288] width 15 height 14
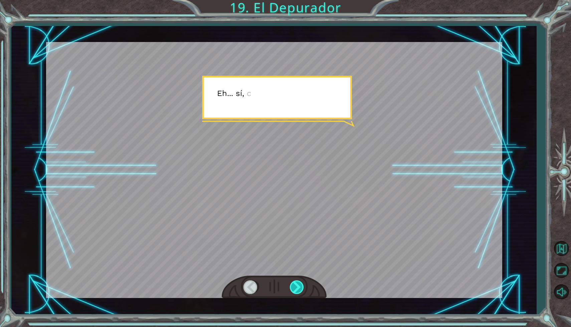
click at [299, 291] on div at bounding box center [297, 288] width 15 height 14
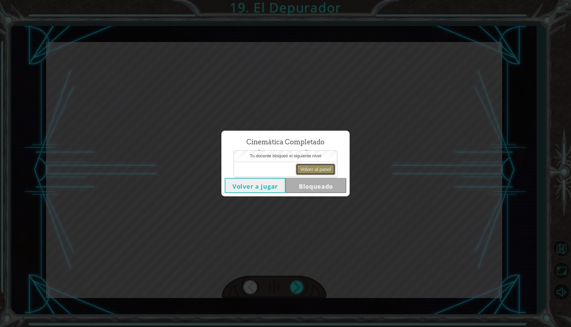
click at [303, 167] on button "Volver al panel" at bounding box center [315, 169] width 39 height 11
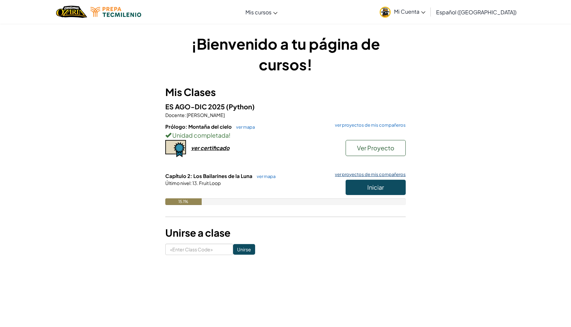
click at [387, 173] on link "ver proyectos de mis compañeros" at bounding box center [368, 175] width 74 height 4
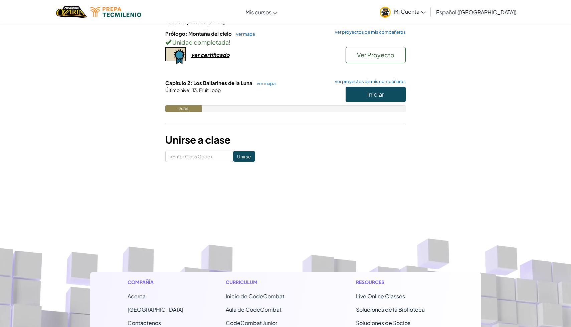
scroll to position [95, 0]
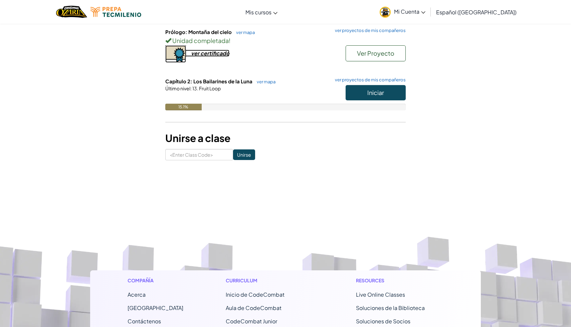
click at [223, 54] on div "ver certificado" at bounding box center [210, 53] width 38 height 7
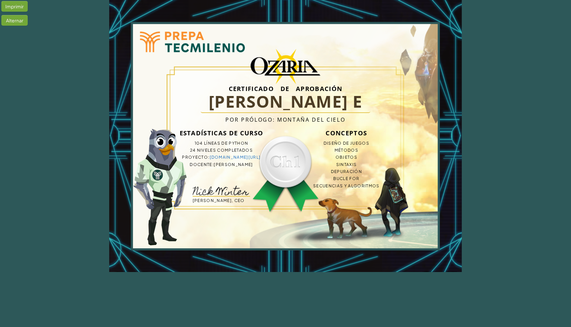
drag, startPoint x: 109, startPoint y: 1, endPoint x: 122, endPoint y: 13, distance: 18.0
click at [123, 13] on div "Certificado de Aprobación Aime Soto E Por Prólogo: Montaña del cielo Estadístic…" at bounding box center [285, 136] width 352 height 272
